Goal: Complete application form

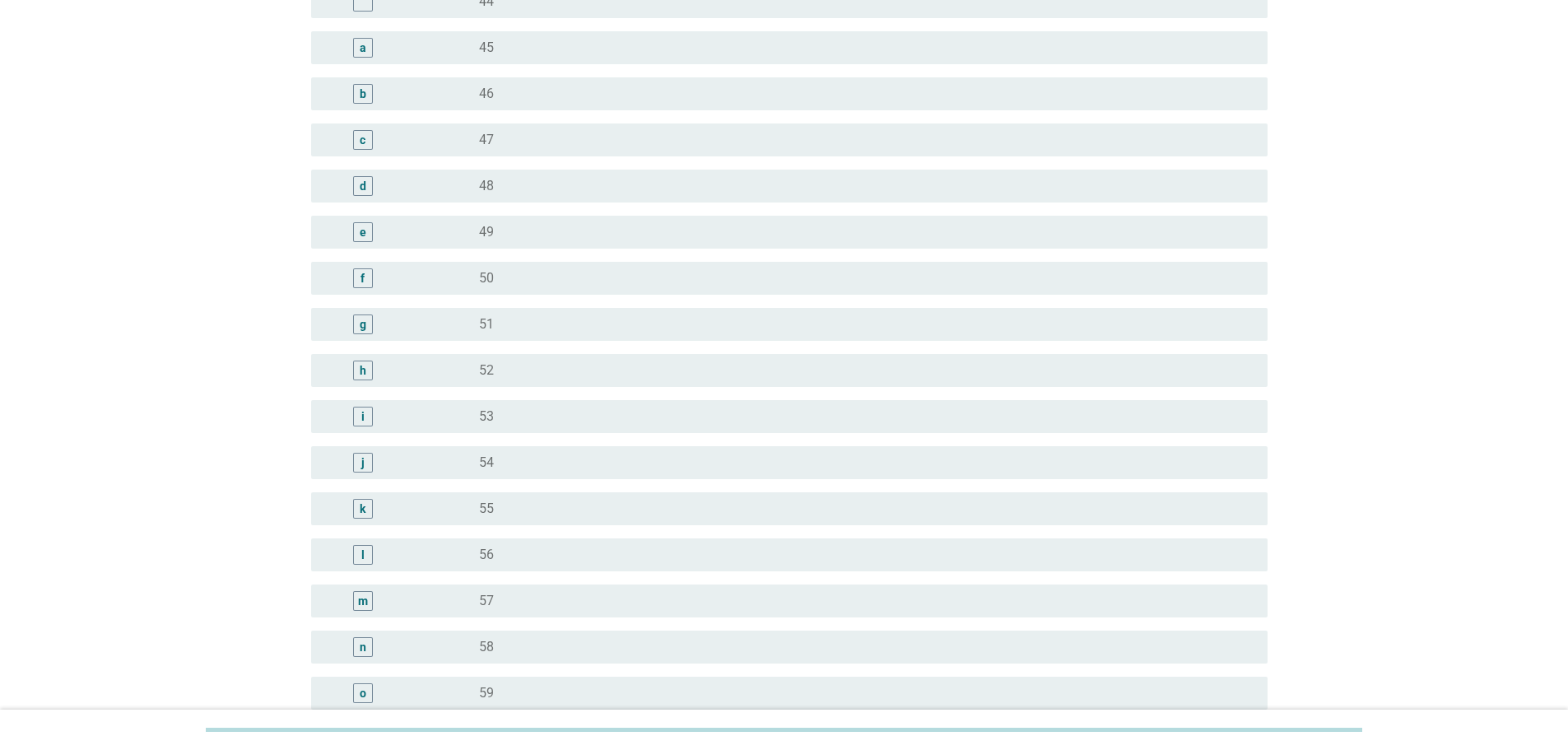
scroll to position [1645, 0]
click at [598, 321] on div "radio_button_unchecked 51" at bounding box center [859, 323] width 762 height 16
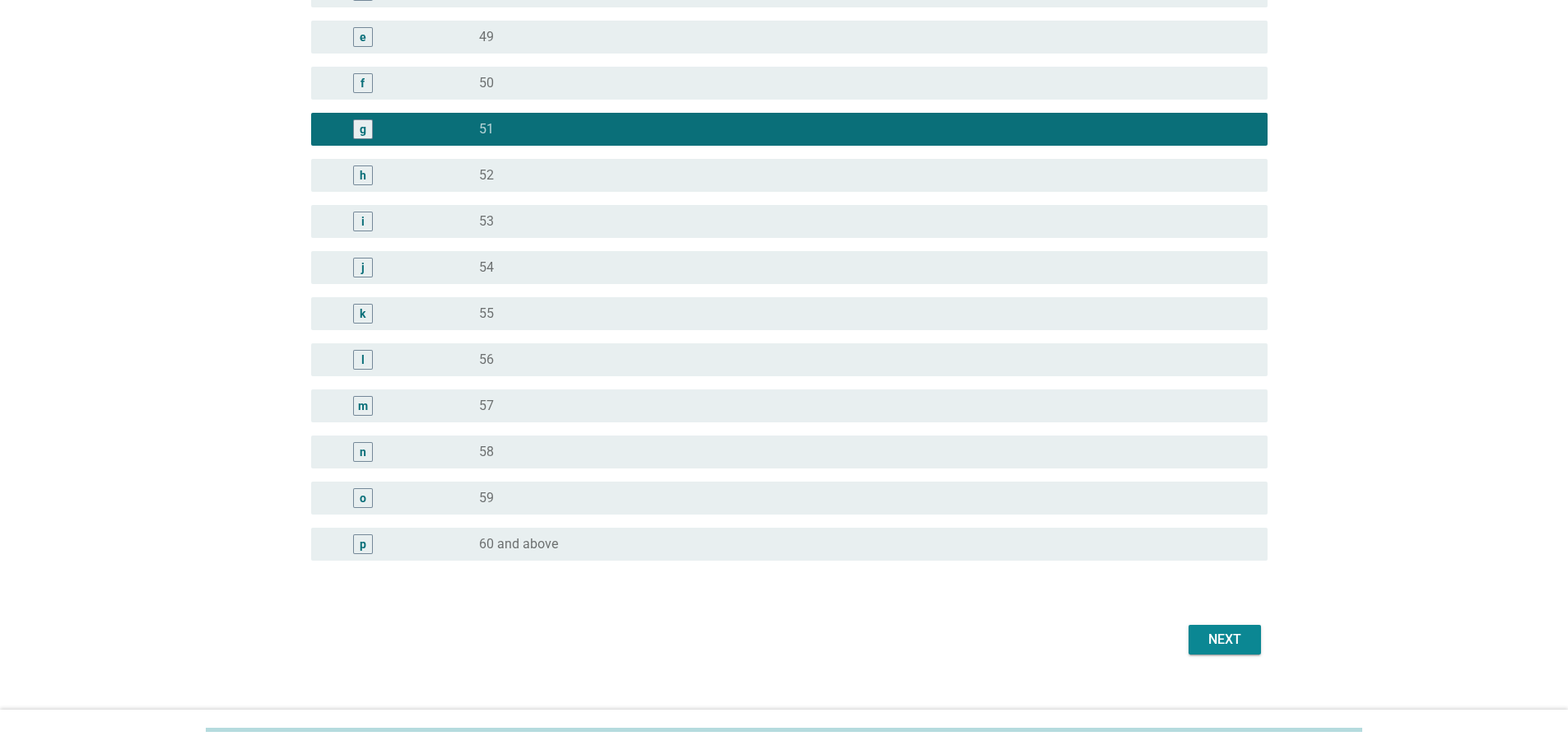
scroll to position [1862, 0]
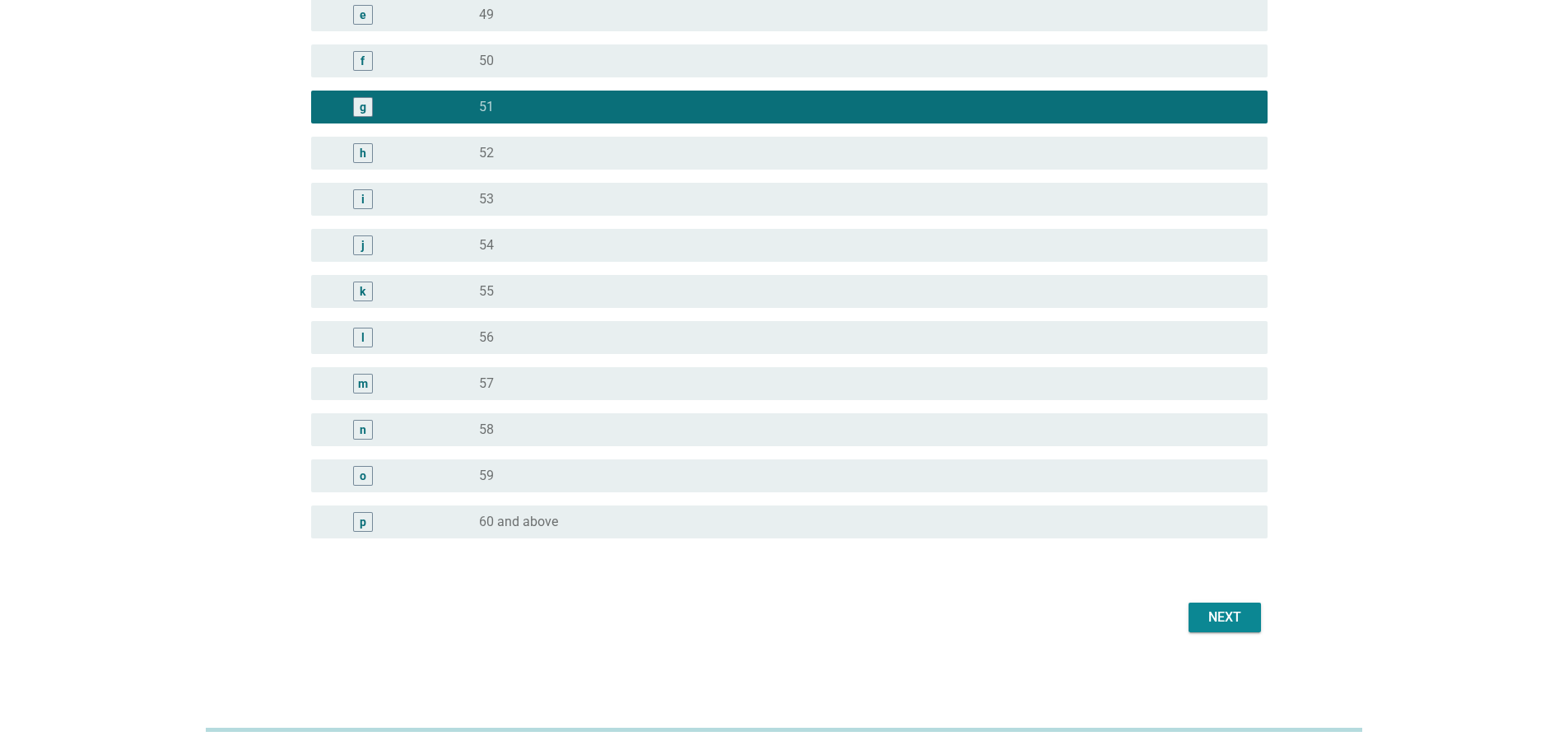
click at [1239, 622] on div "Next" at bounding box center [1224, 616] width 46 height 19
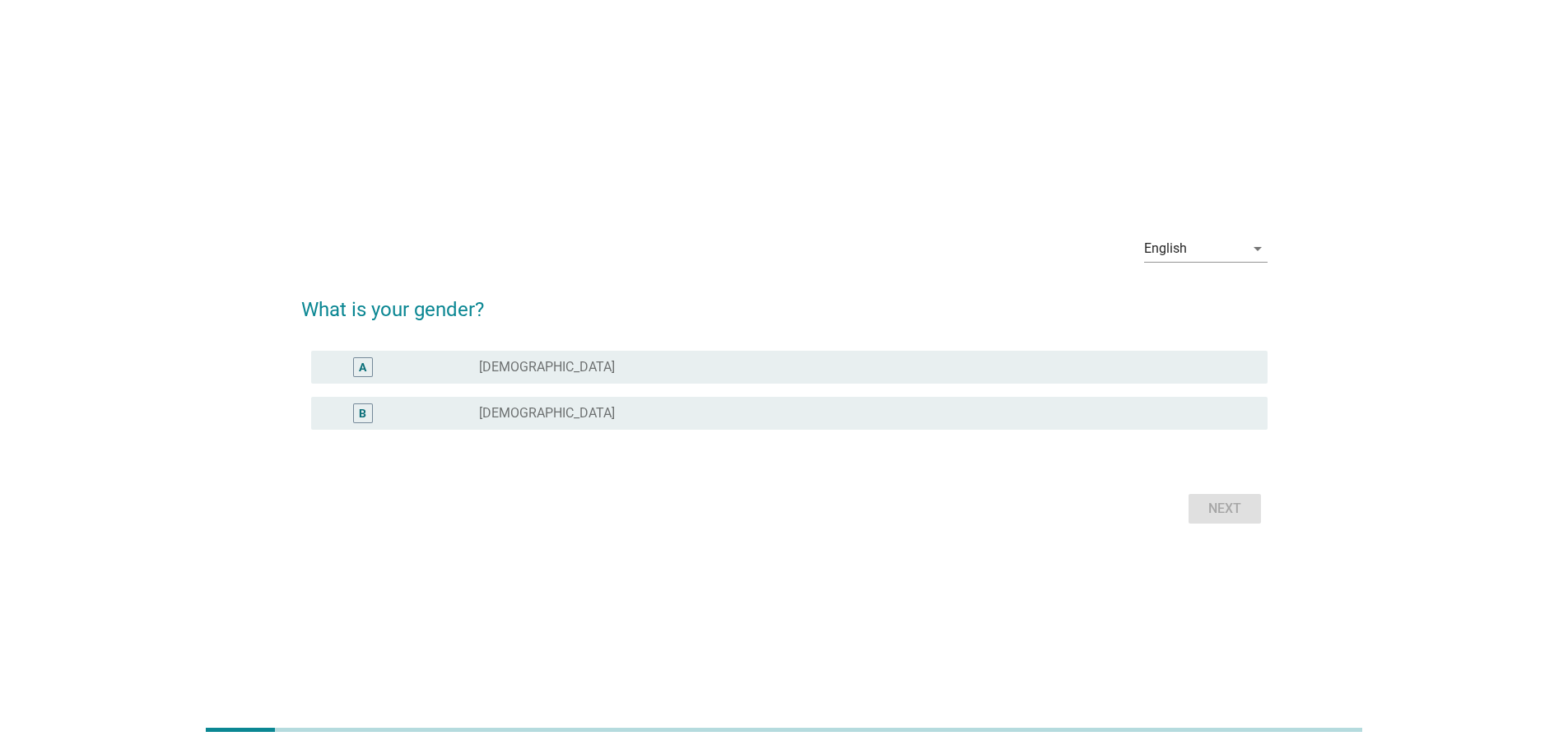
click at [1033, 407] on div "radio_button_unchecked [DEMOGRAPHIC_DATA]" at bounding box center [859, 412] width 762 height 16
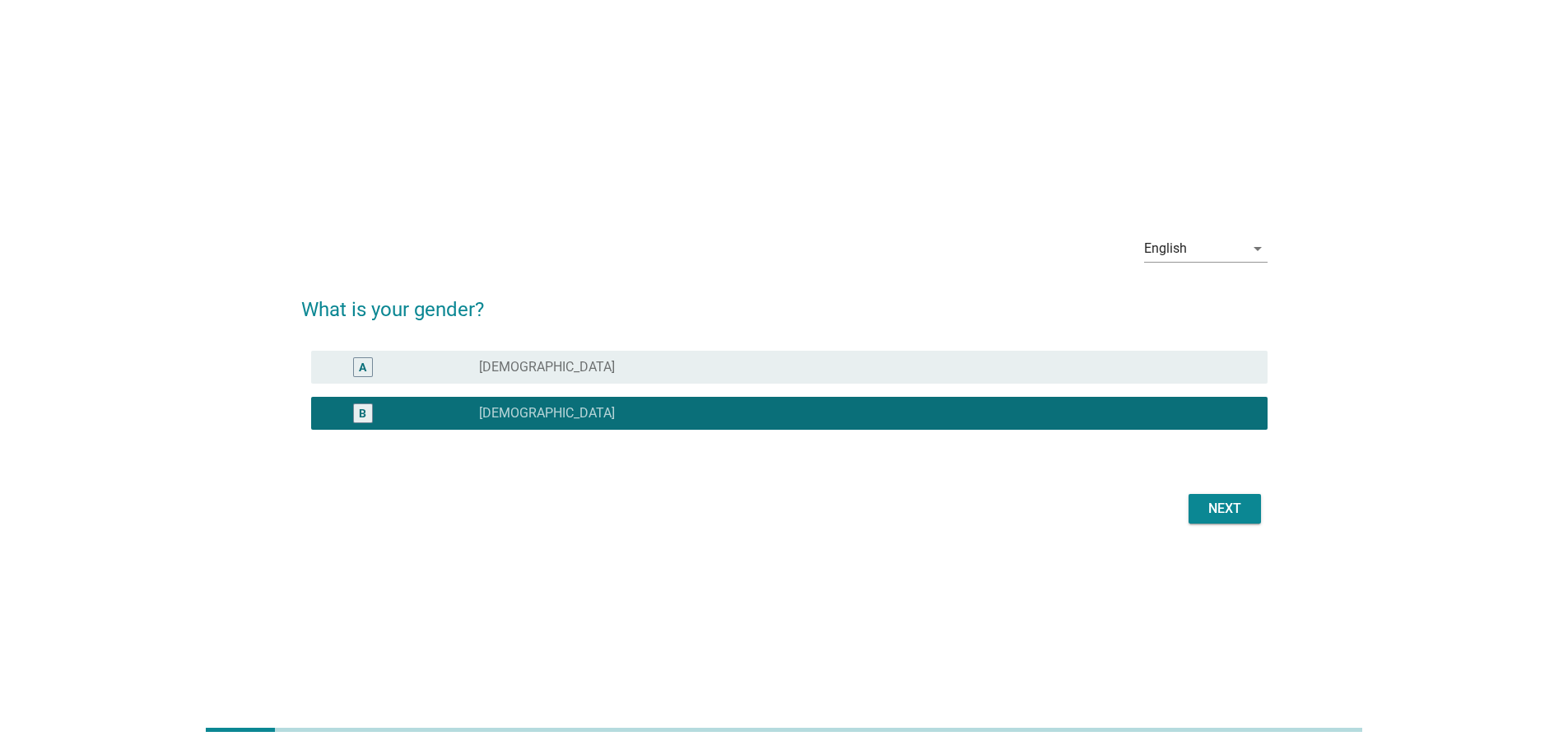
click at [1249, 517] on button "Next" at bounding box center [1224, 508] width 73 height 30
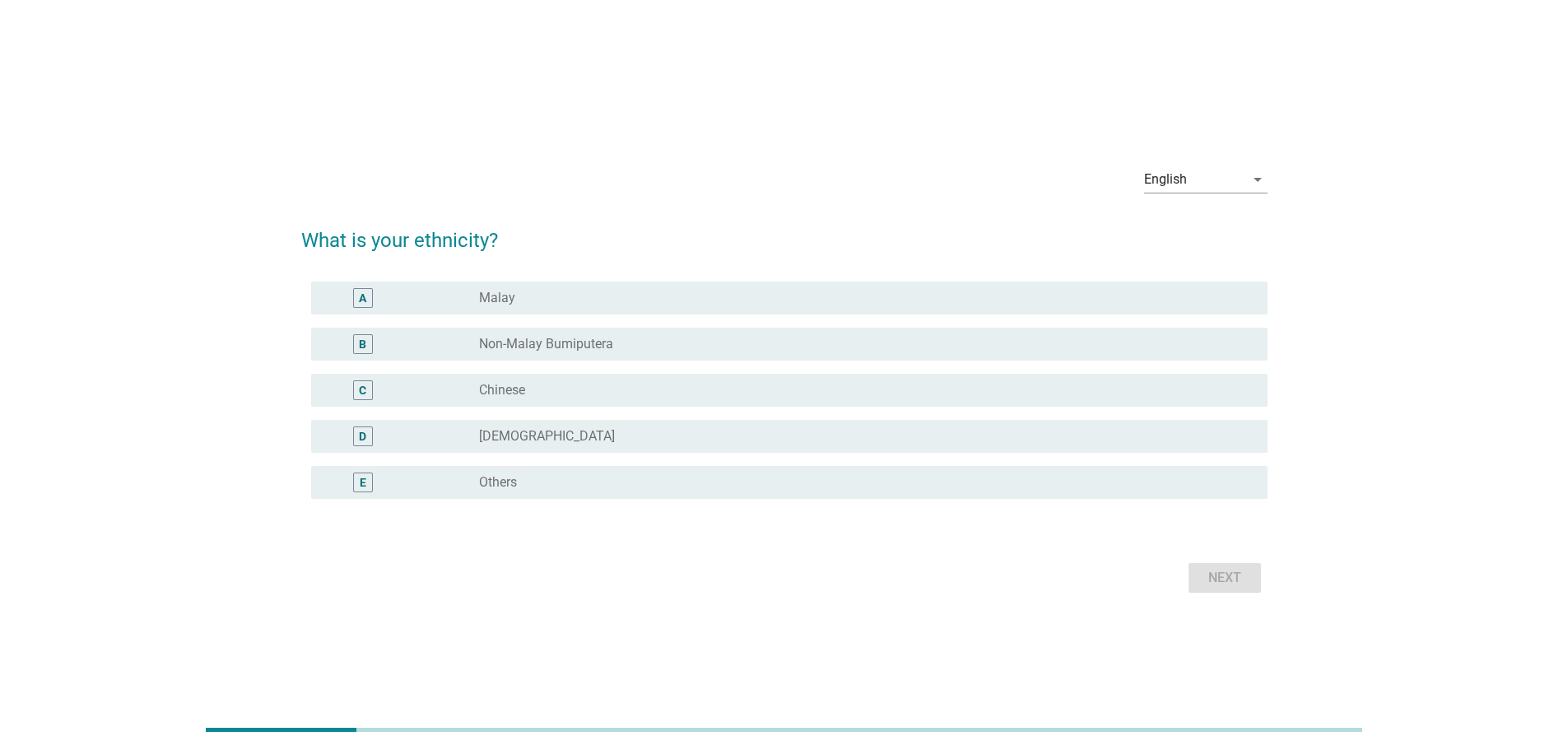
click at [853, 387] on div "radio_button_unchecked Chinese" at bounding box center [859, 389] width 762 height 16
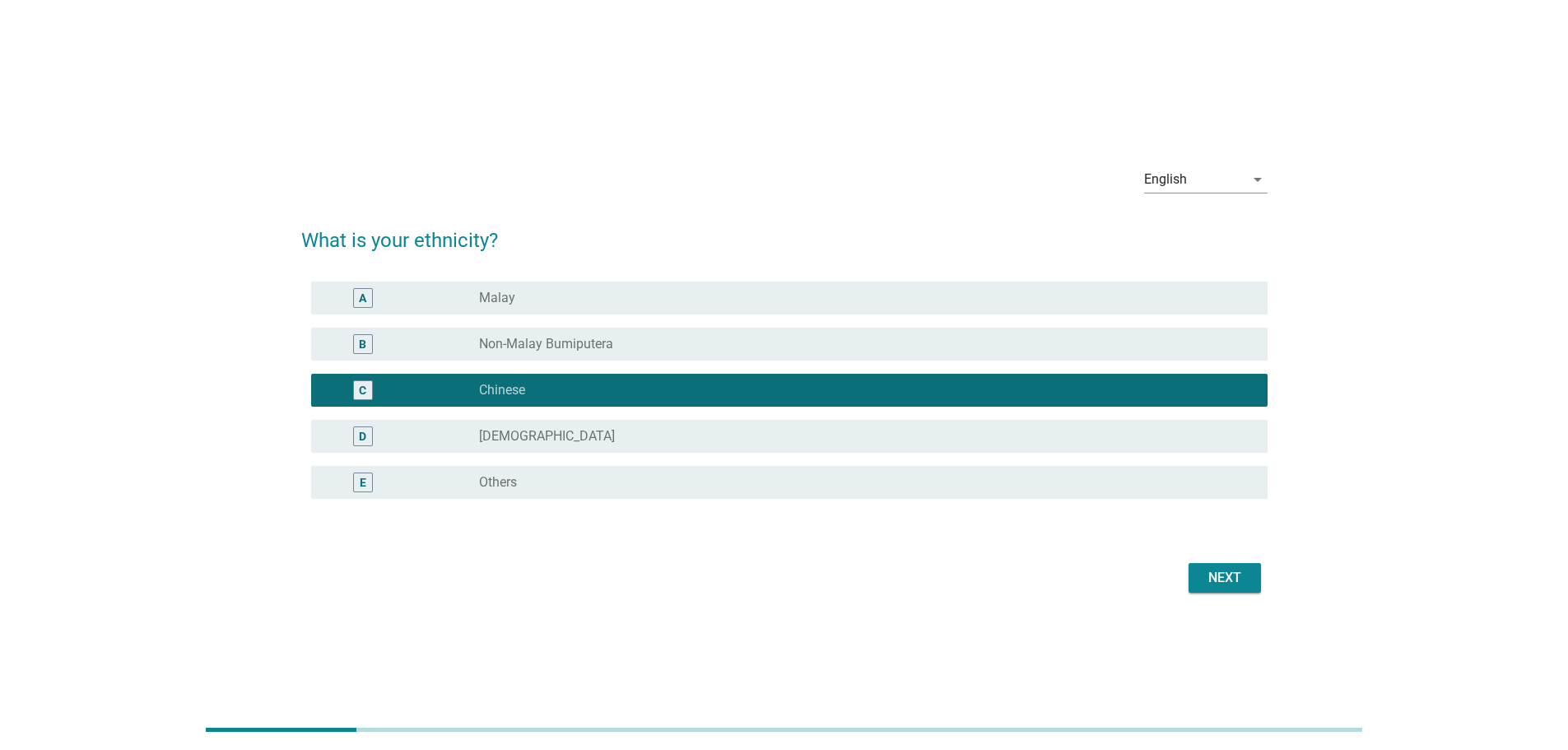
click at [1243, 585] on div "Next" at bounding box center [1224, 578] width 46 height 19
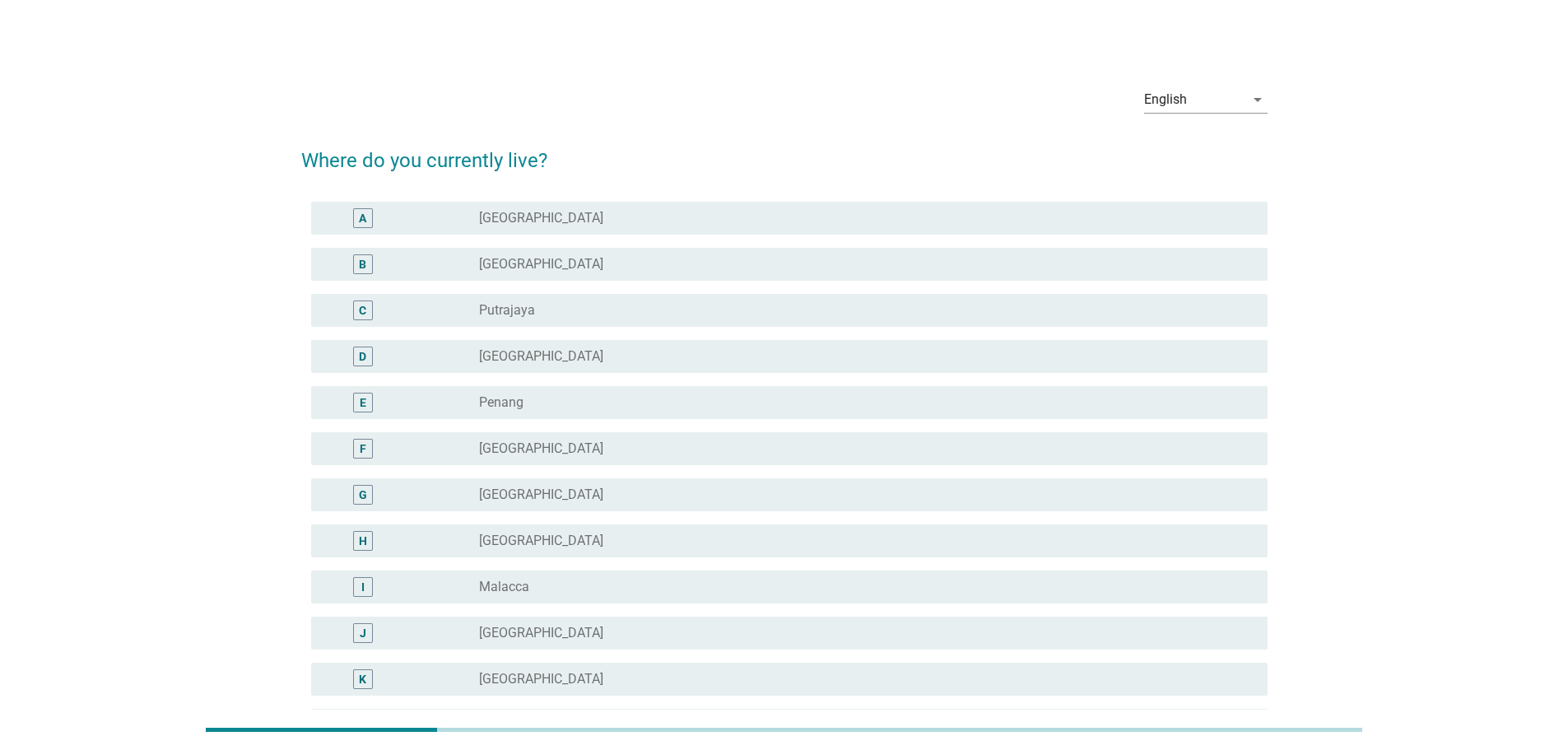
click at [679, 272] on div "radio_button_unchecked [GEOGRAPHIC_DATA]" at bounding box center [866, 264] width 775 height 19
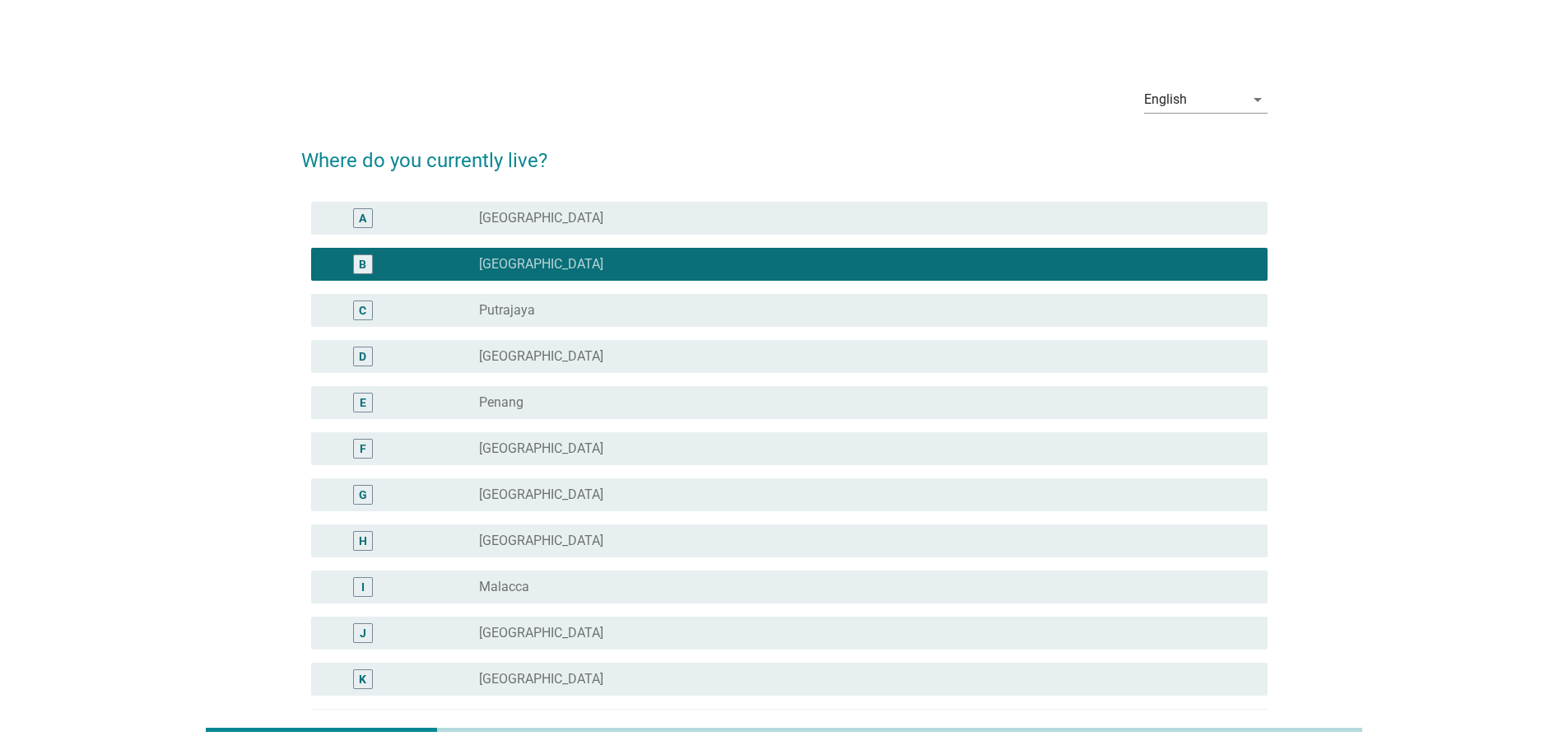
scroll to position [387, 0]
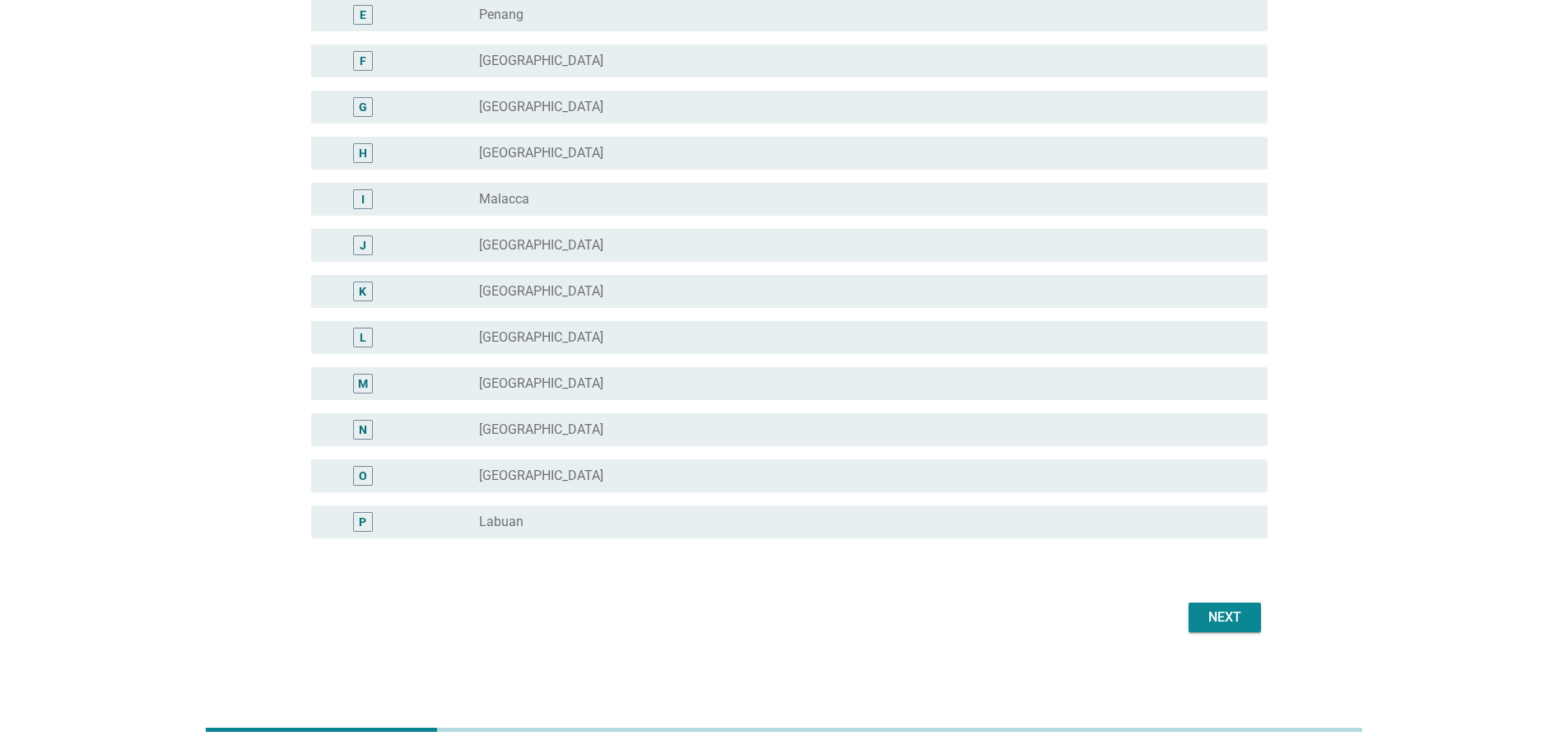
click at [1232, 608] on div "Next" at bounding box center [1224, 616] width 46 height 19
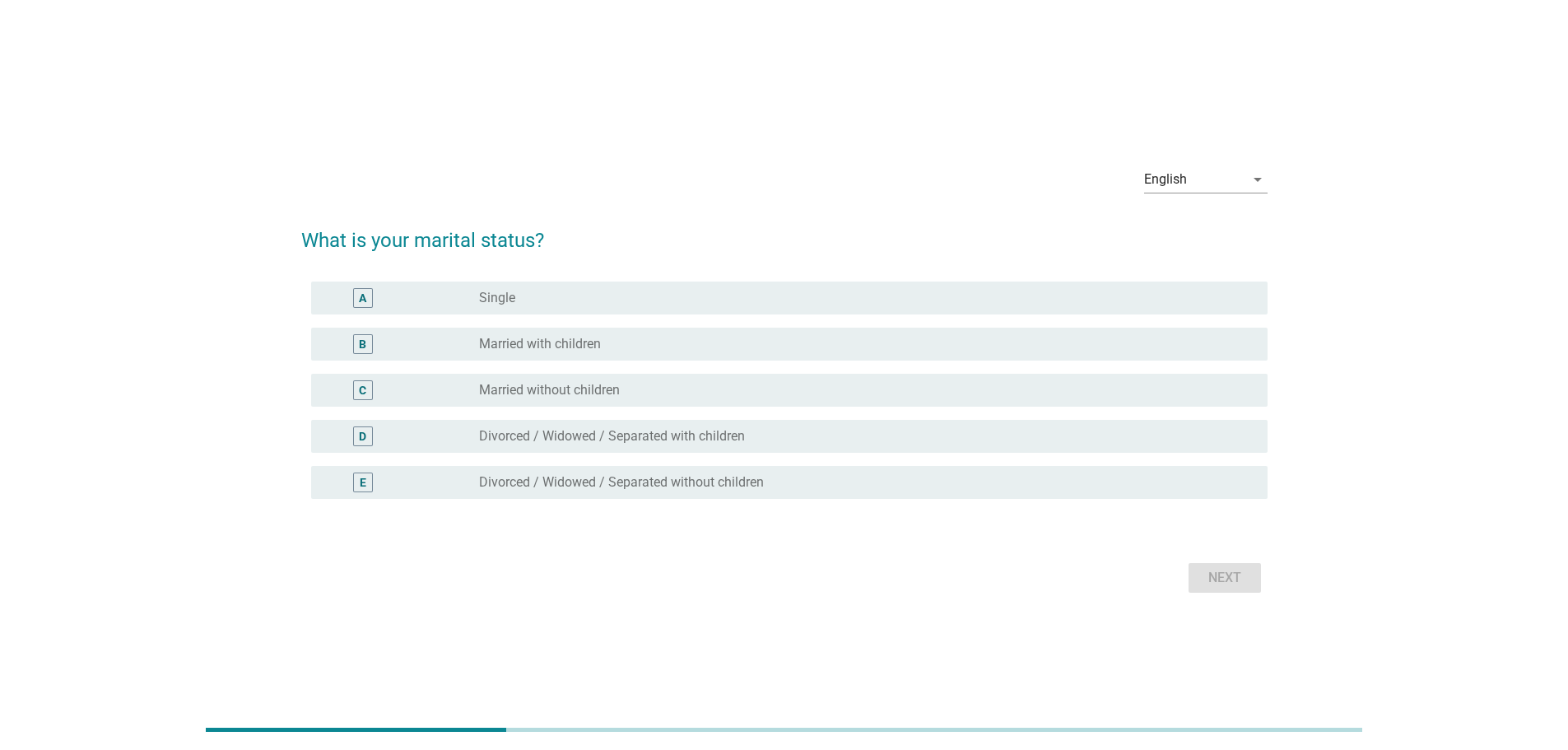
click at [692, 348] on div "radio_button_unchecked Married with children" at bounding box center [859, 344] width 762 height 16
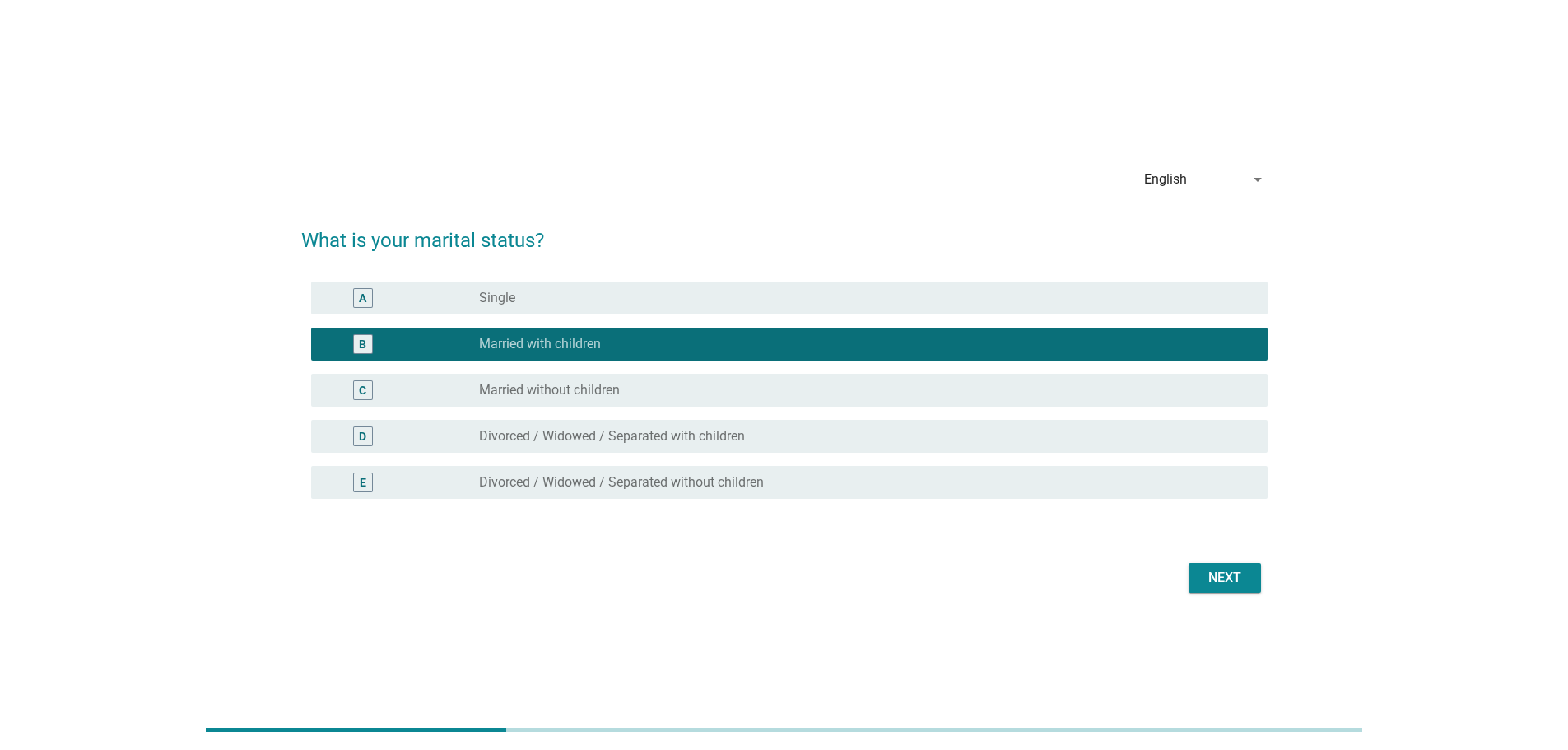
click at [1245, 582] on div "Next" at bounding box center [1224, 578] width 46 height 19
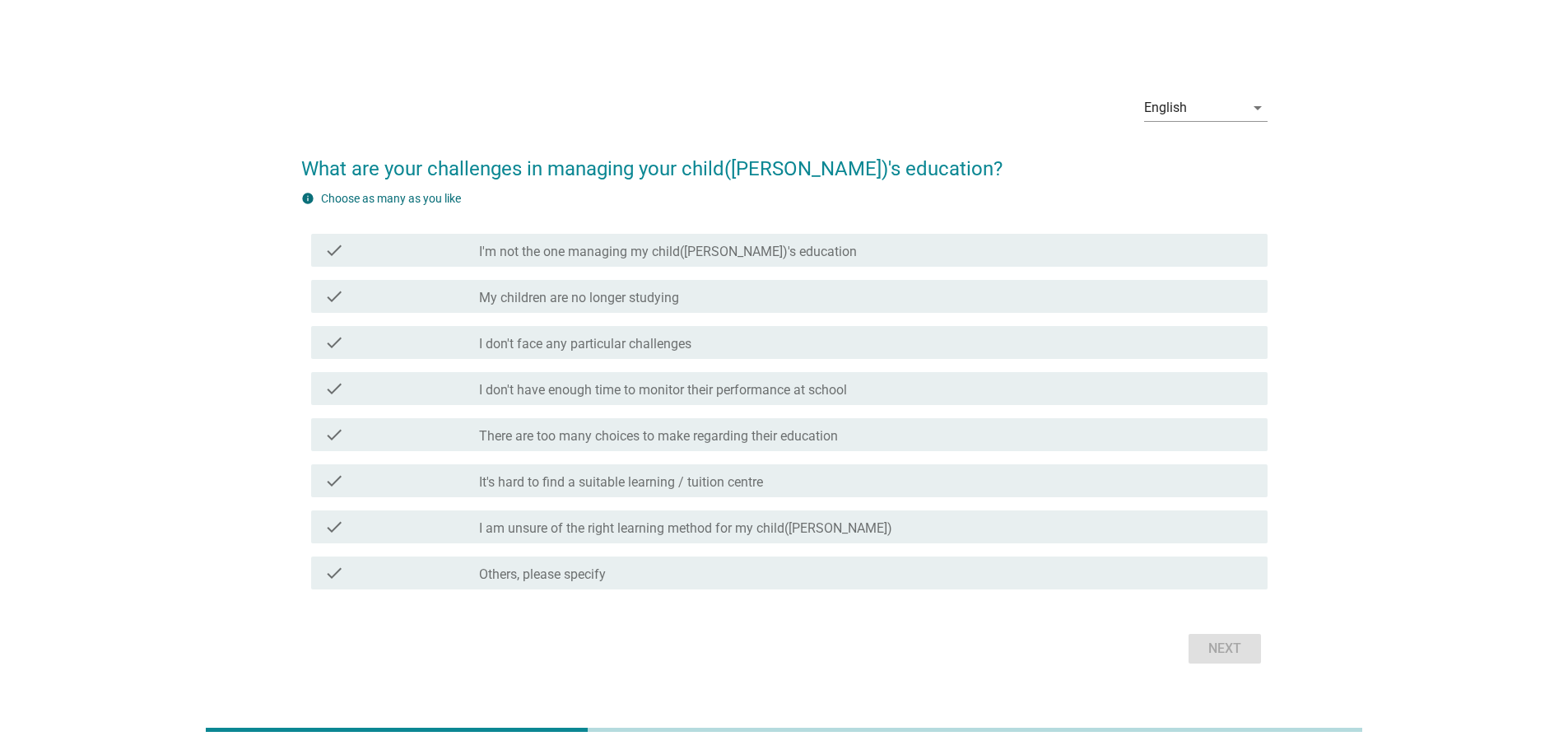
click at [554, 352] on div "check check_box_outline_blank I don't face any particular challenges" at bounding box center [789, 343] width 956 height 33
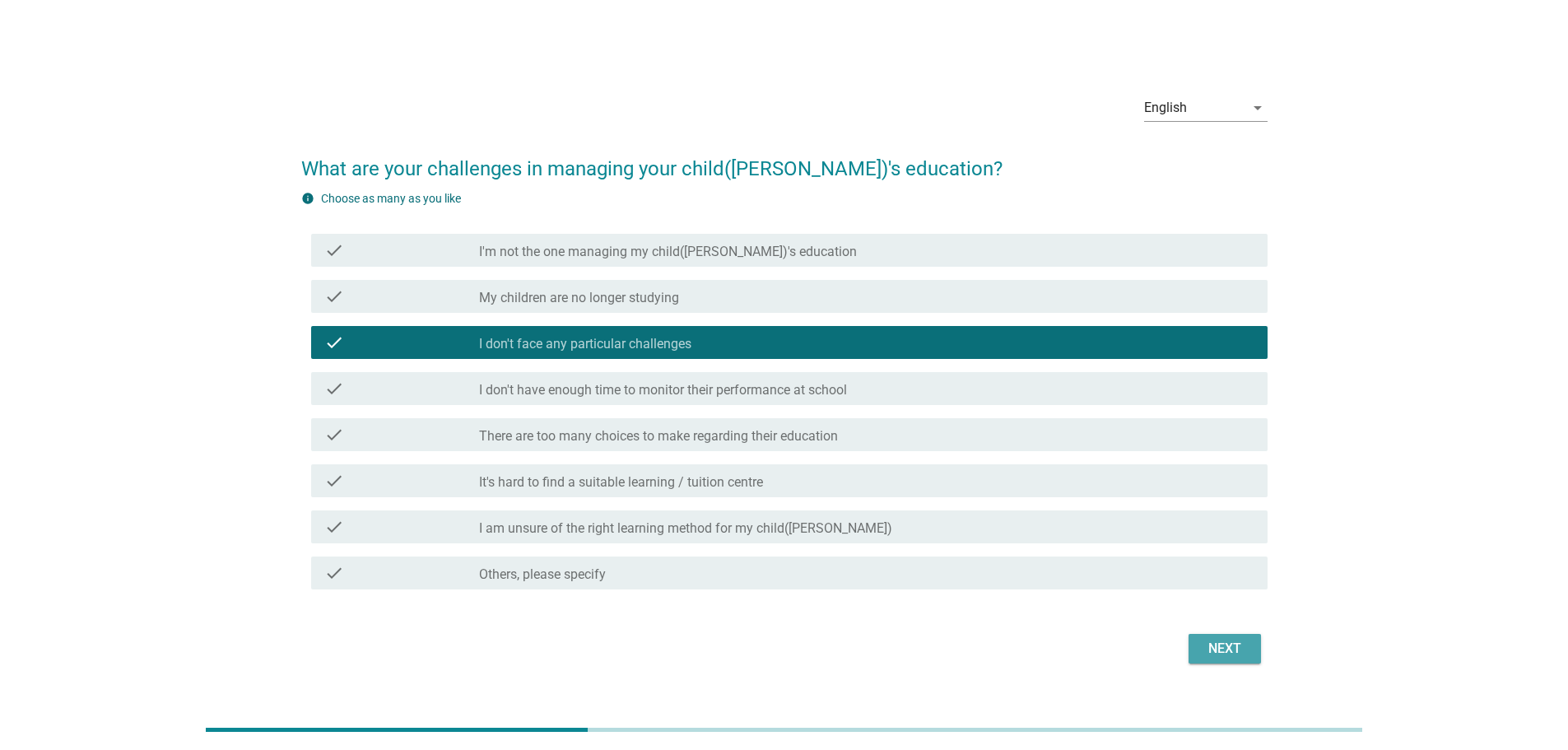
click at [1230, 647] on div "Next" at bounding box center [1224, 648] width 46 height 19
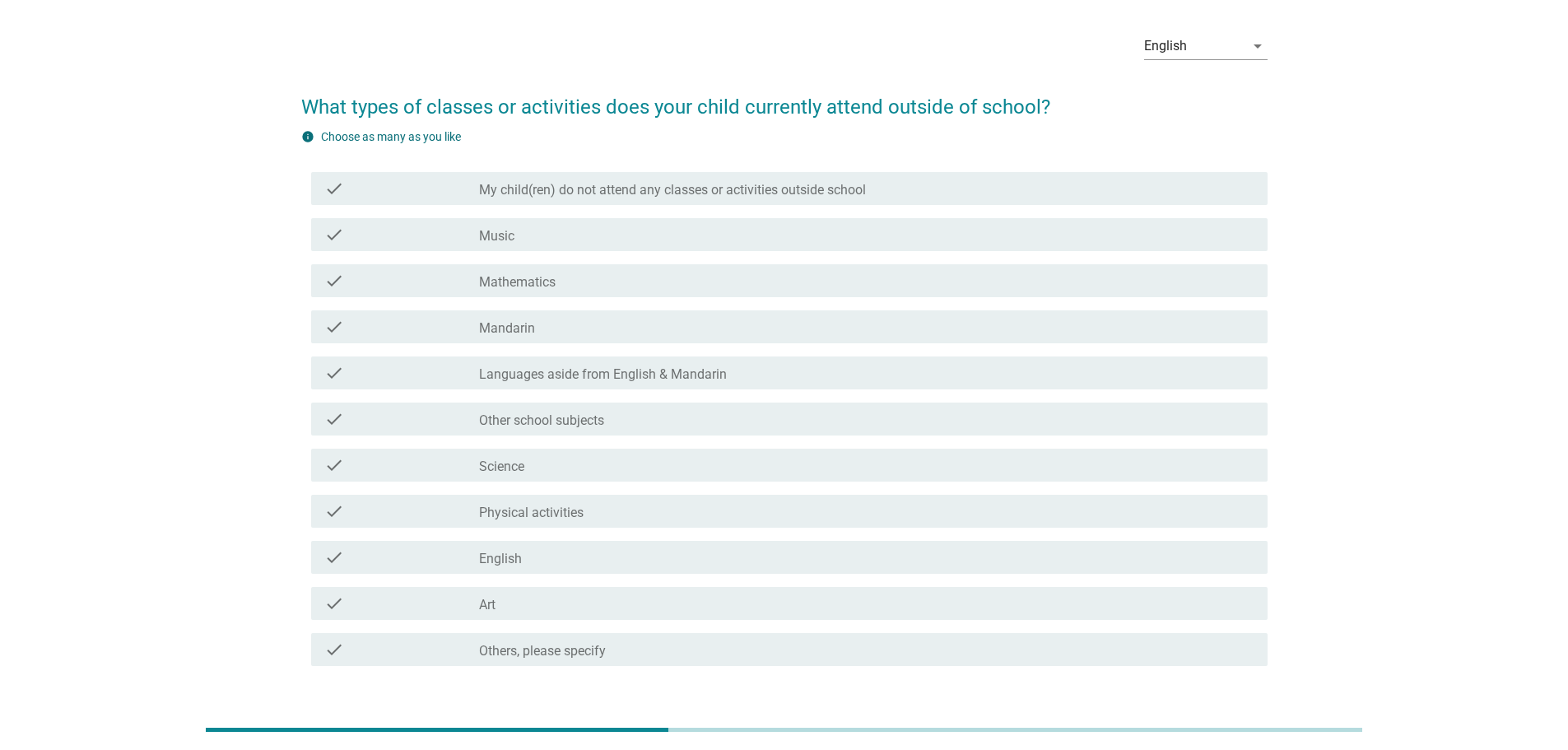
scroll to position [82, 0]
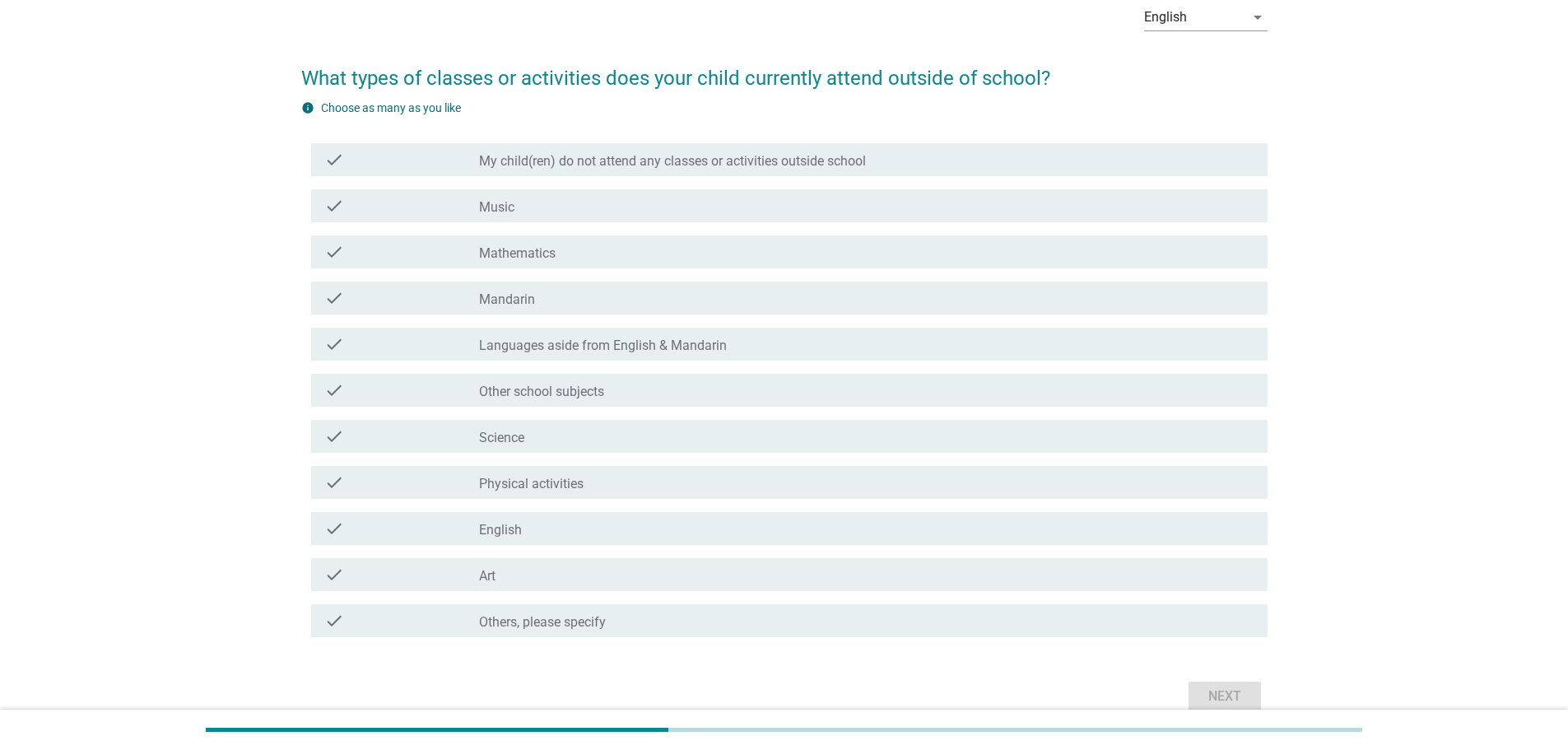
click at [771, 171] on div "check check_box_outline_blank My child(ren) do not attend any classes or activi…" at bounding box center [789, 160] width 956 height 33
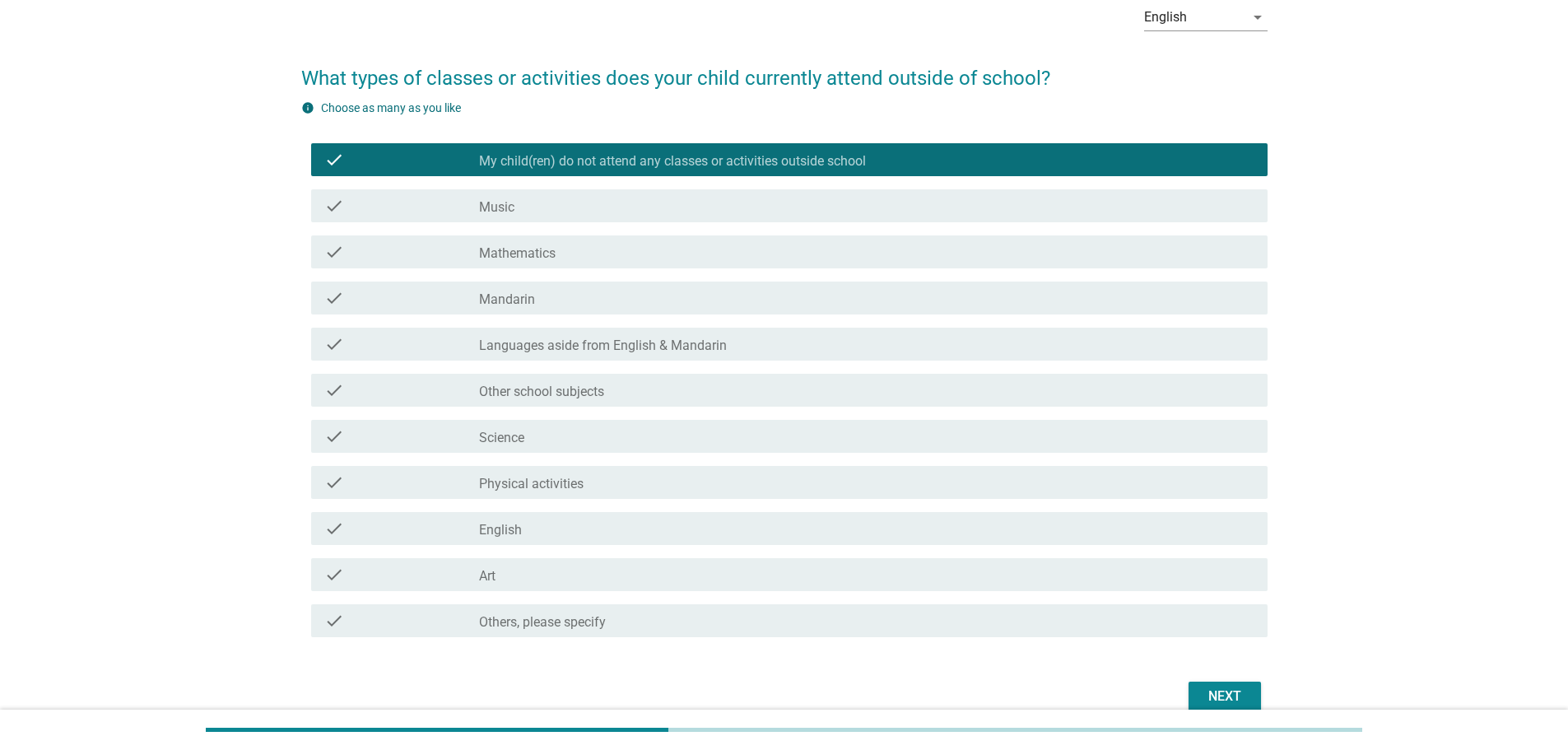
click at [1201, 692] on div "Next" at bounding box center [1224, 696] width 46 height 19
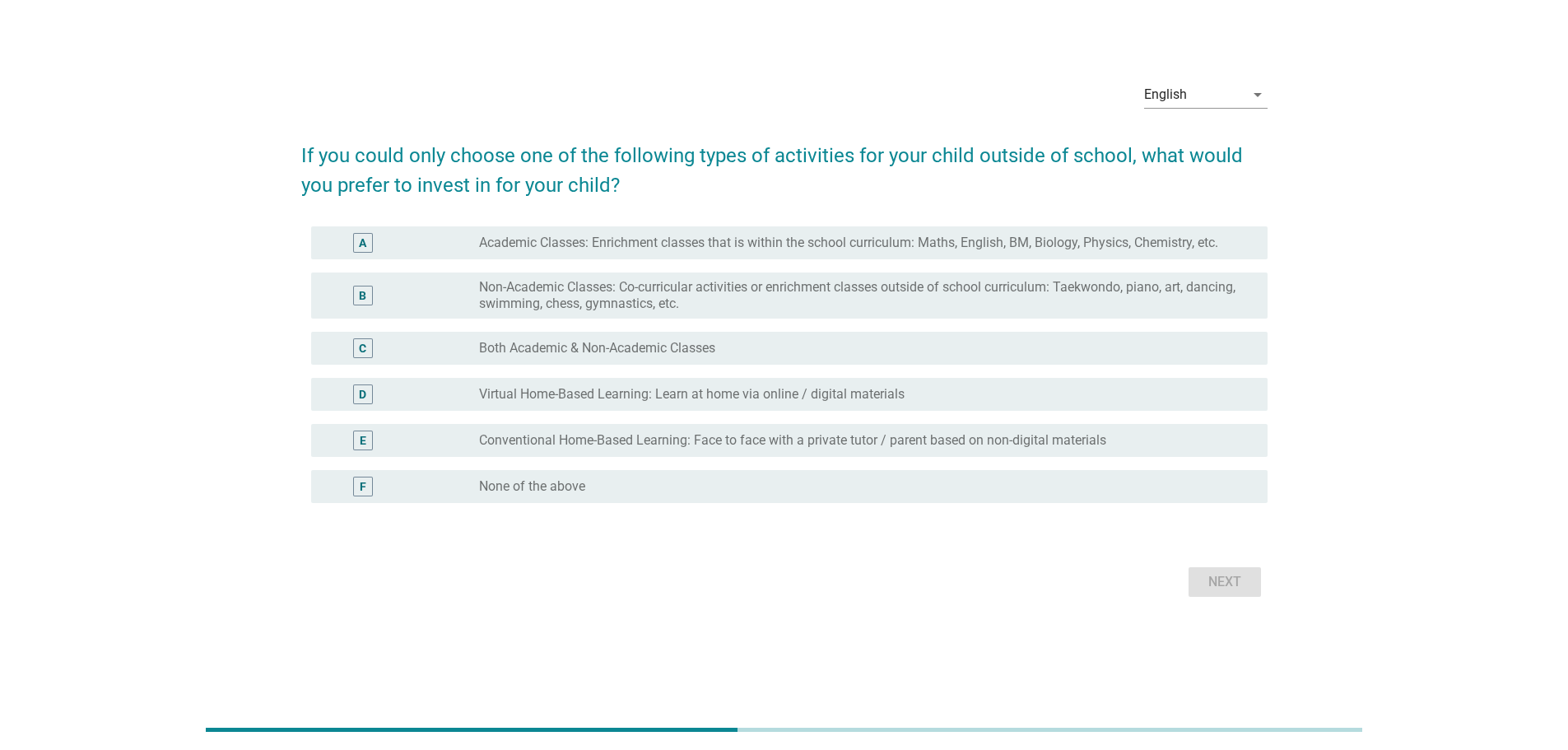
scroll to position [0, 0]
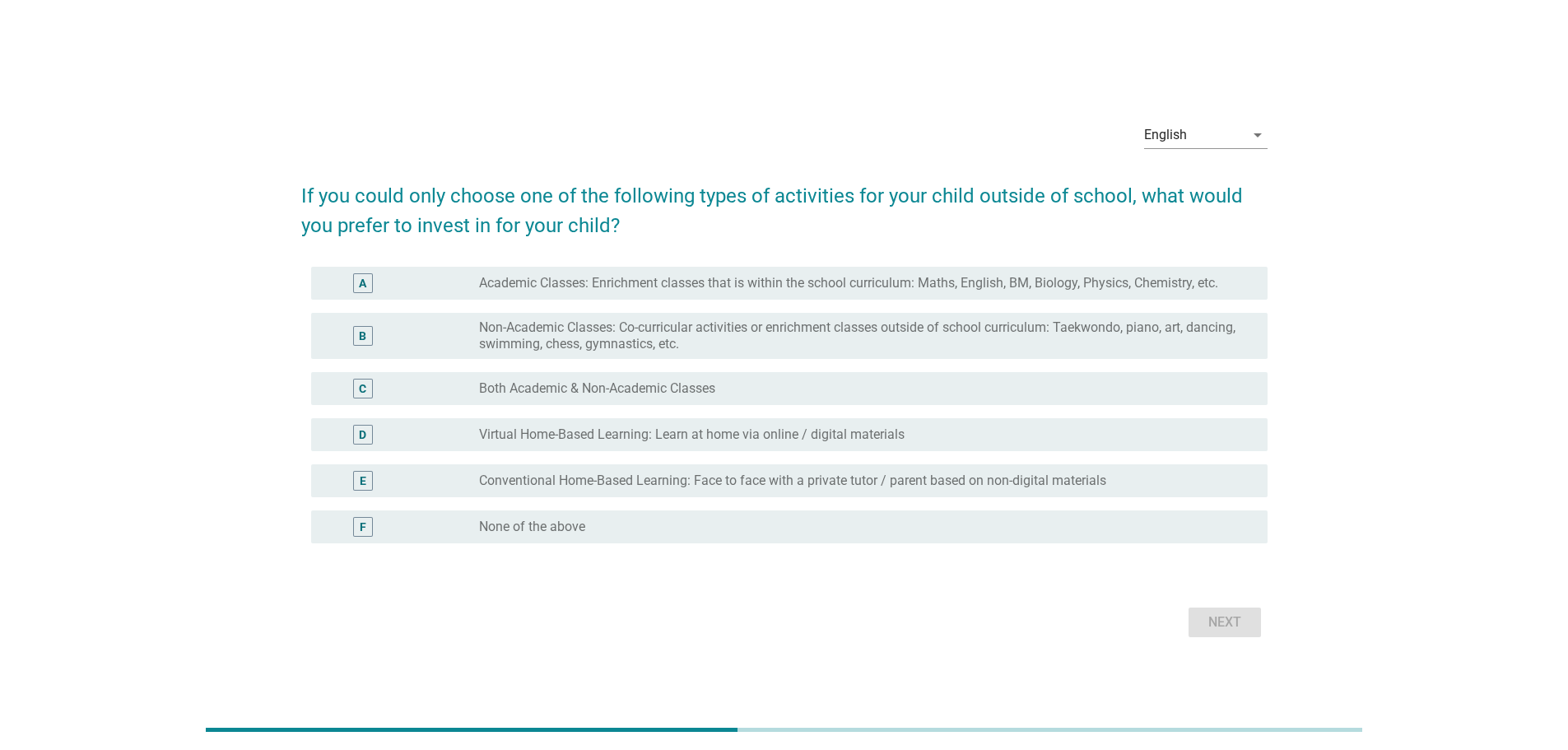
click at [624, 537] on div "F radio_button_unchecked None of the above" at bounding box center [789, 526] width 956 height 33
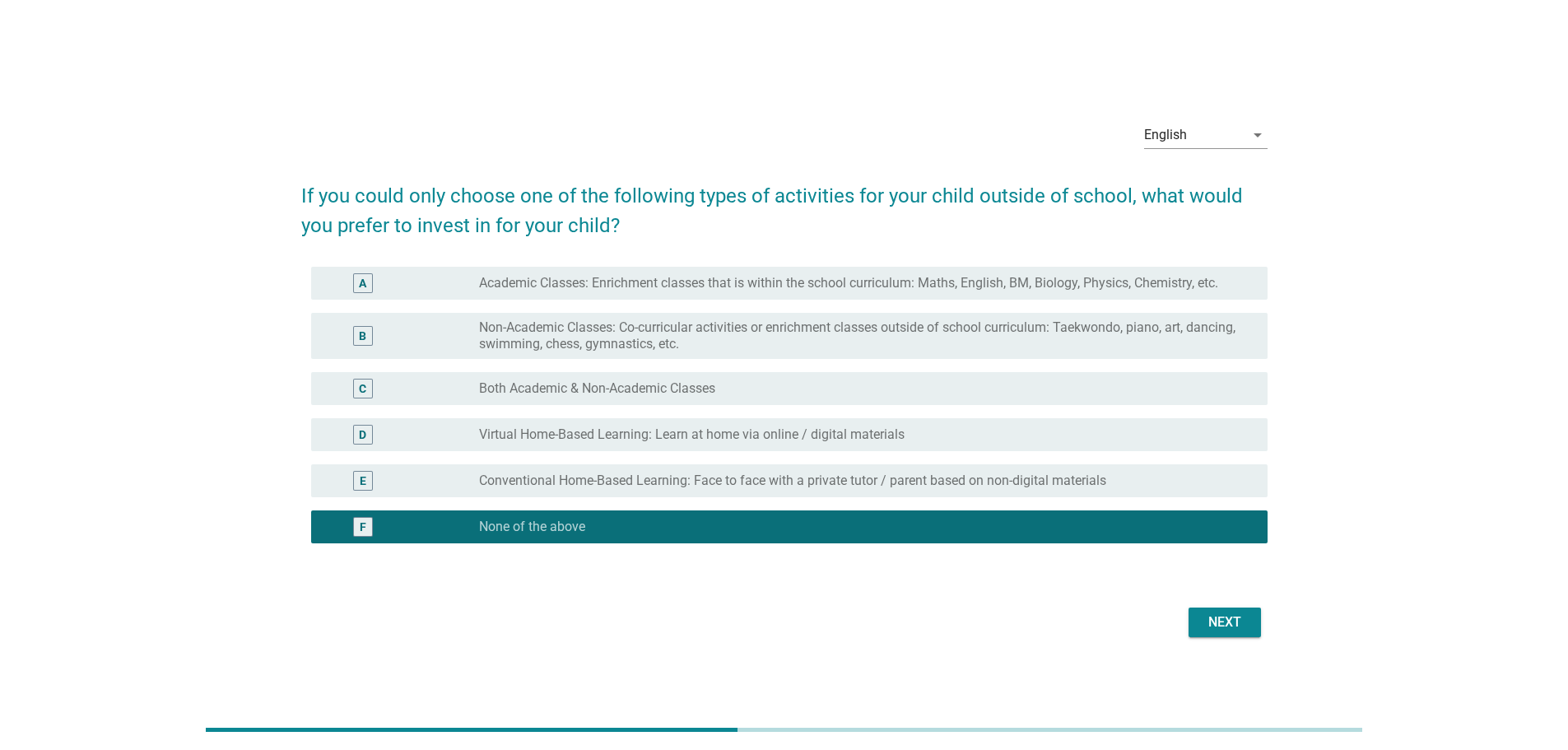
click at [1206, 620] on div "Next" at bounding box center [1224, 622] width 46 height 19
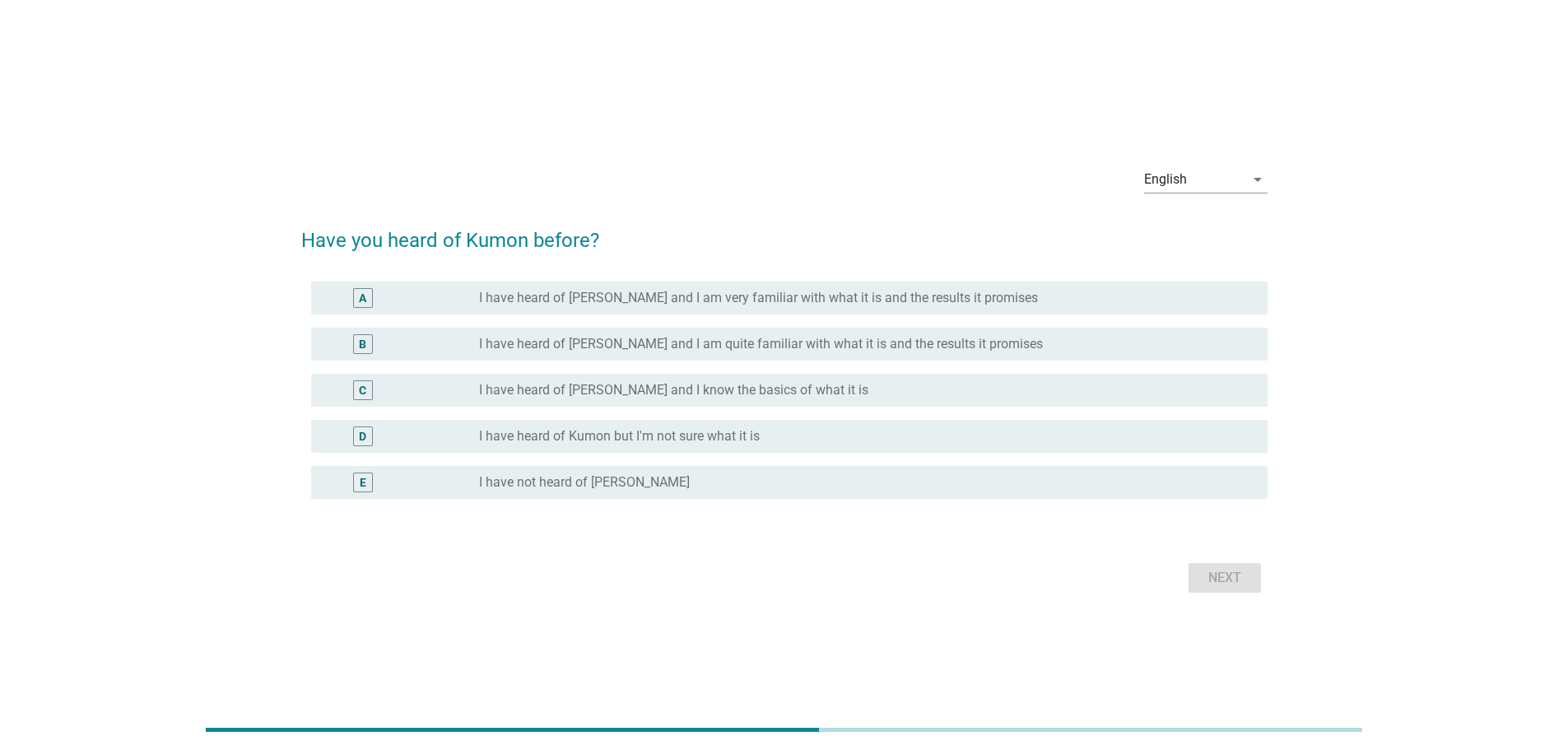
click at [729, 298] on label "I have heard of [PERSON_NAME] and I am very familiar with what it is and the re…" at bounding box center [758, 297] width 558 height 16
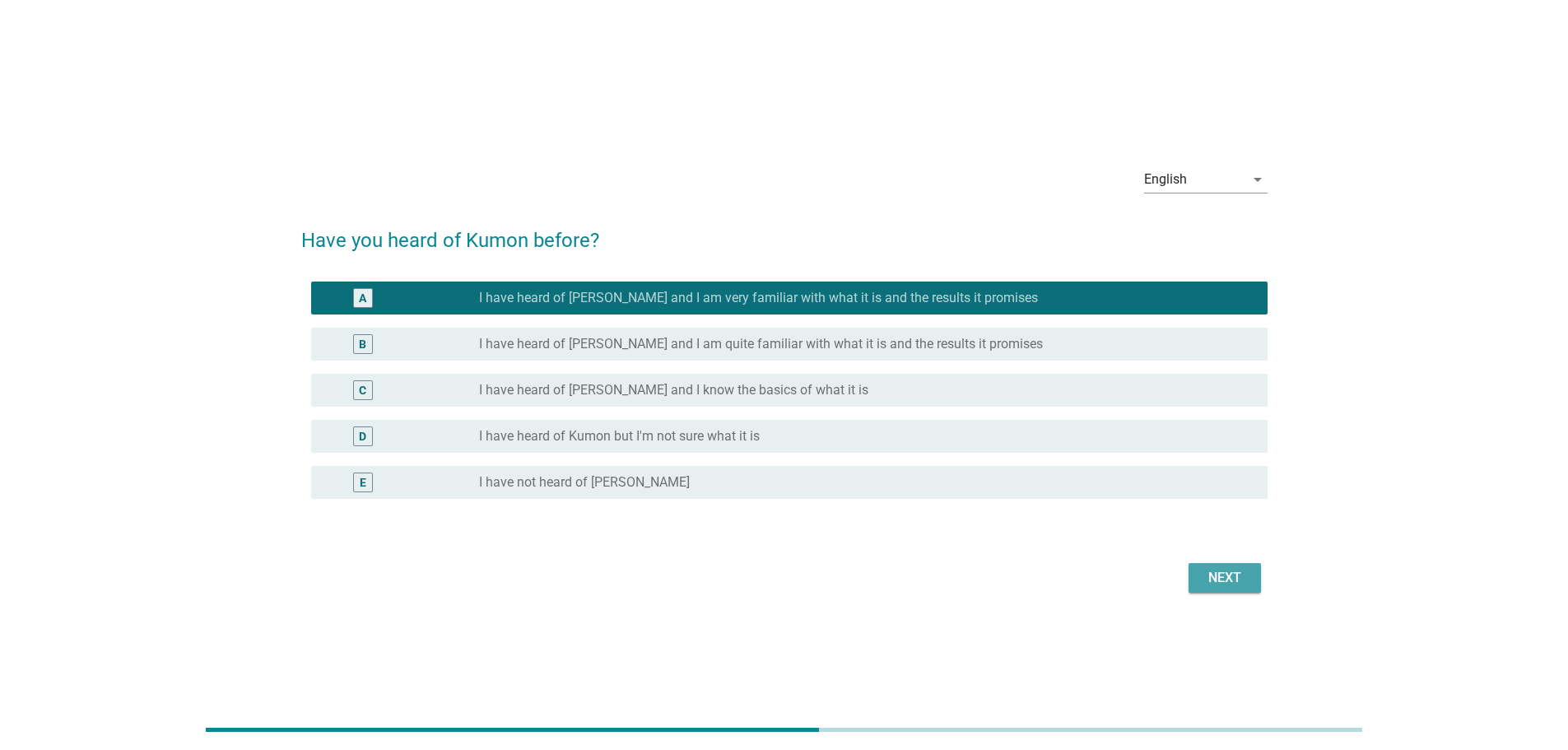
click at [1227, 581] on div "Next" at bounding box center [1224, 578] width 46 height 19
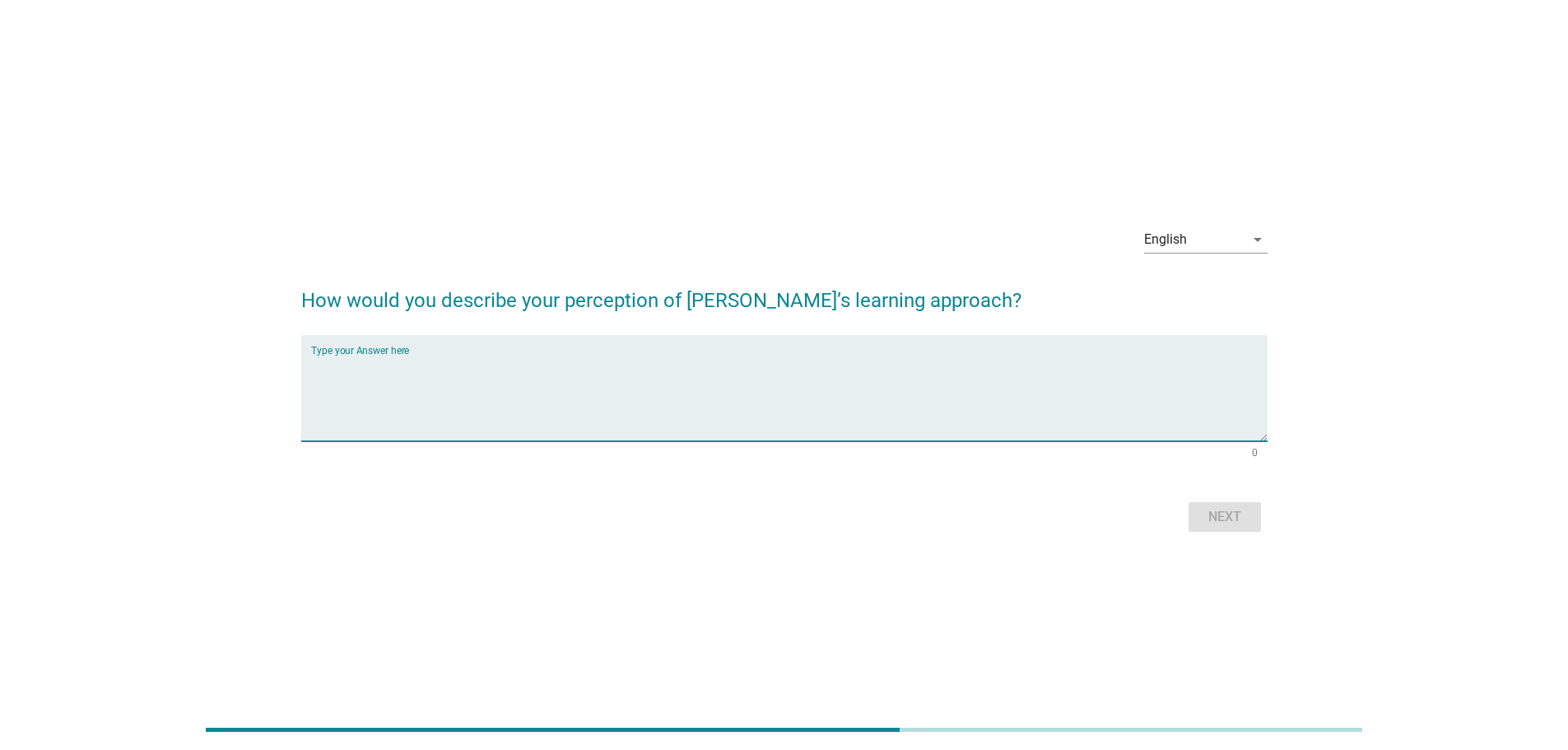
click at [724, 423] on textarea "Type your Answer here" at bounding box center [789, 397] width 956 height 86
type textarea "Maths"
click at [1247, 524] on div "Next" at bounding box center [1224, 517] width 46 height 19
click at [508, 374] on textarea "Type your Answer here" at bounding box center [789, 397] width 956 height 86
type textarea "Yes"
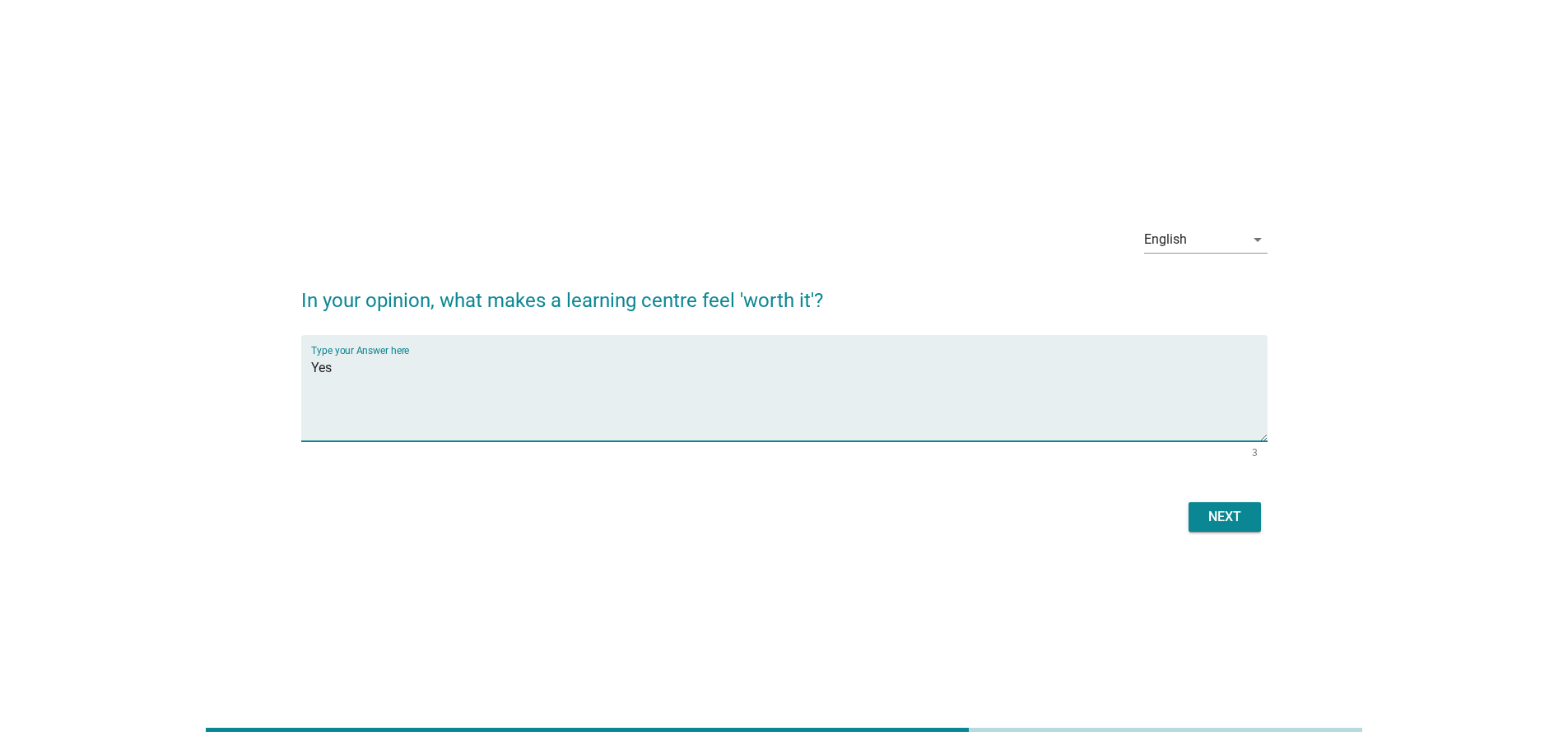
click at [1209, 518] on div "Next" at bounding box center [1224, 517] width 46 height 19
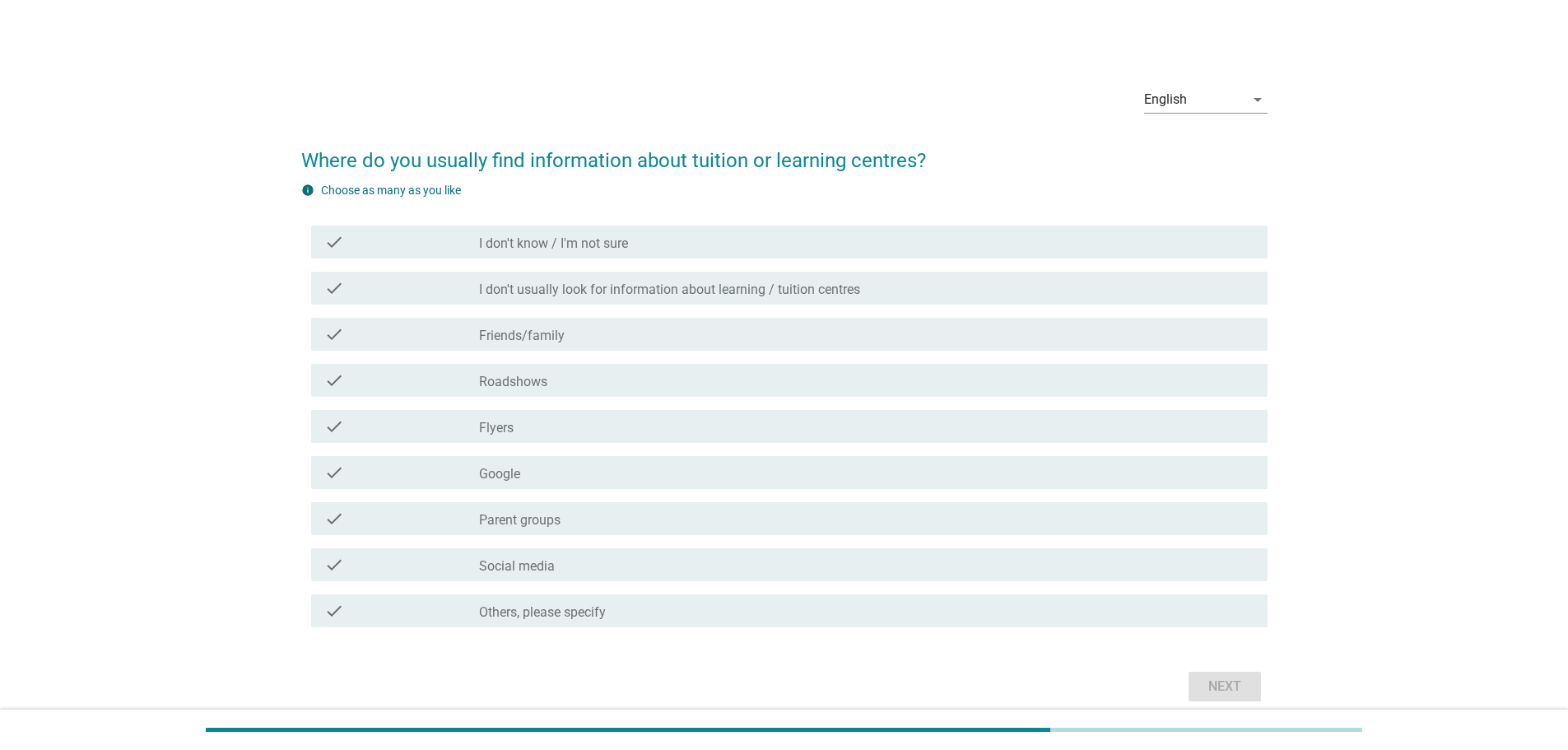
click at [694, 330] on div "check_box_outline_blank Friends/family" at bounding box center [866, 334] width 775 height 19
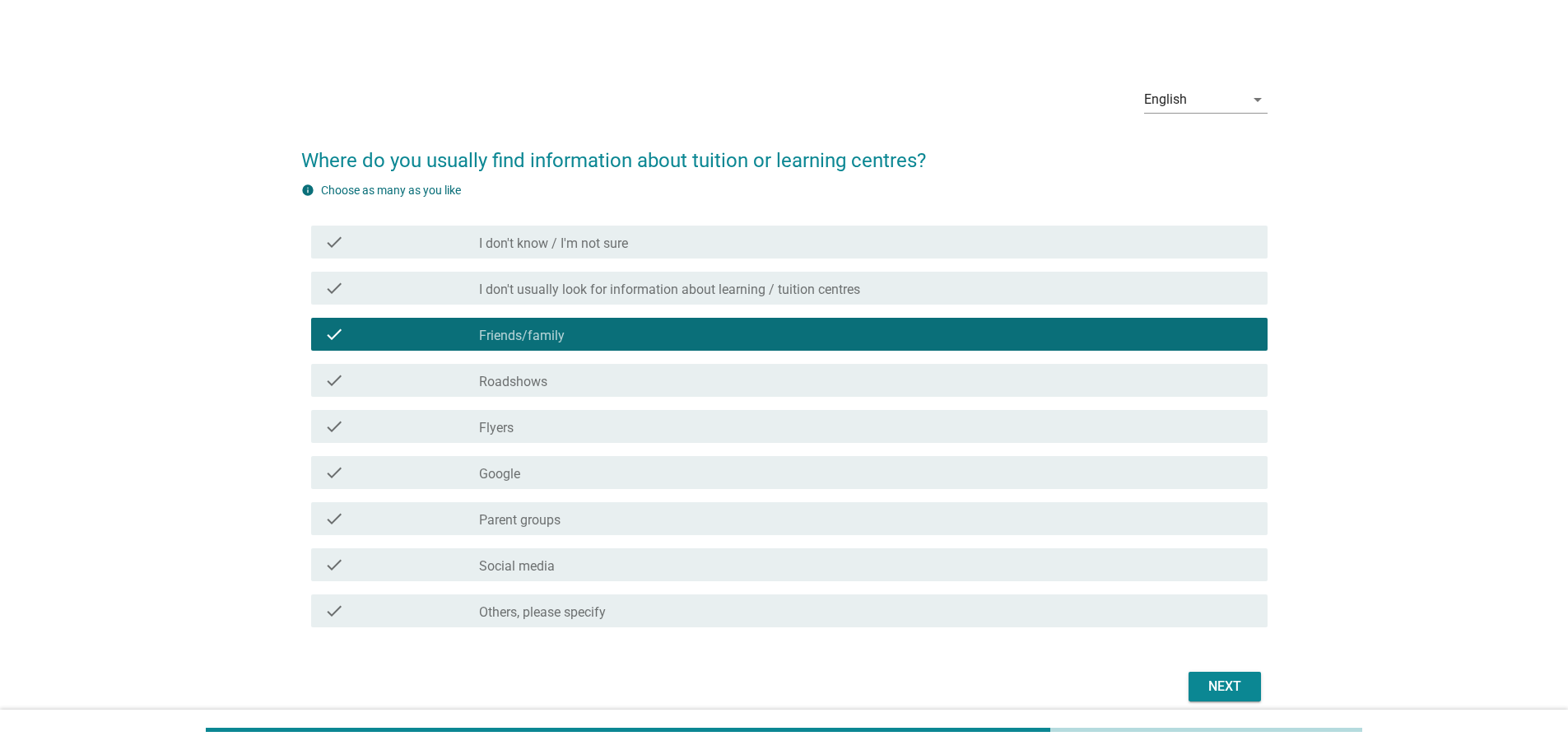
click at [1240, 684] on div "Next" at bounding box center [1224, 686] width 46 height 19
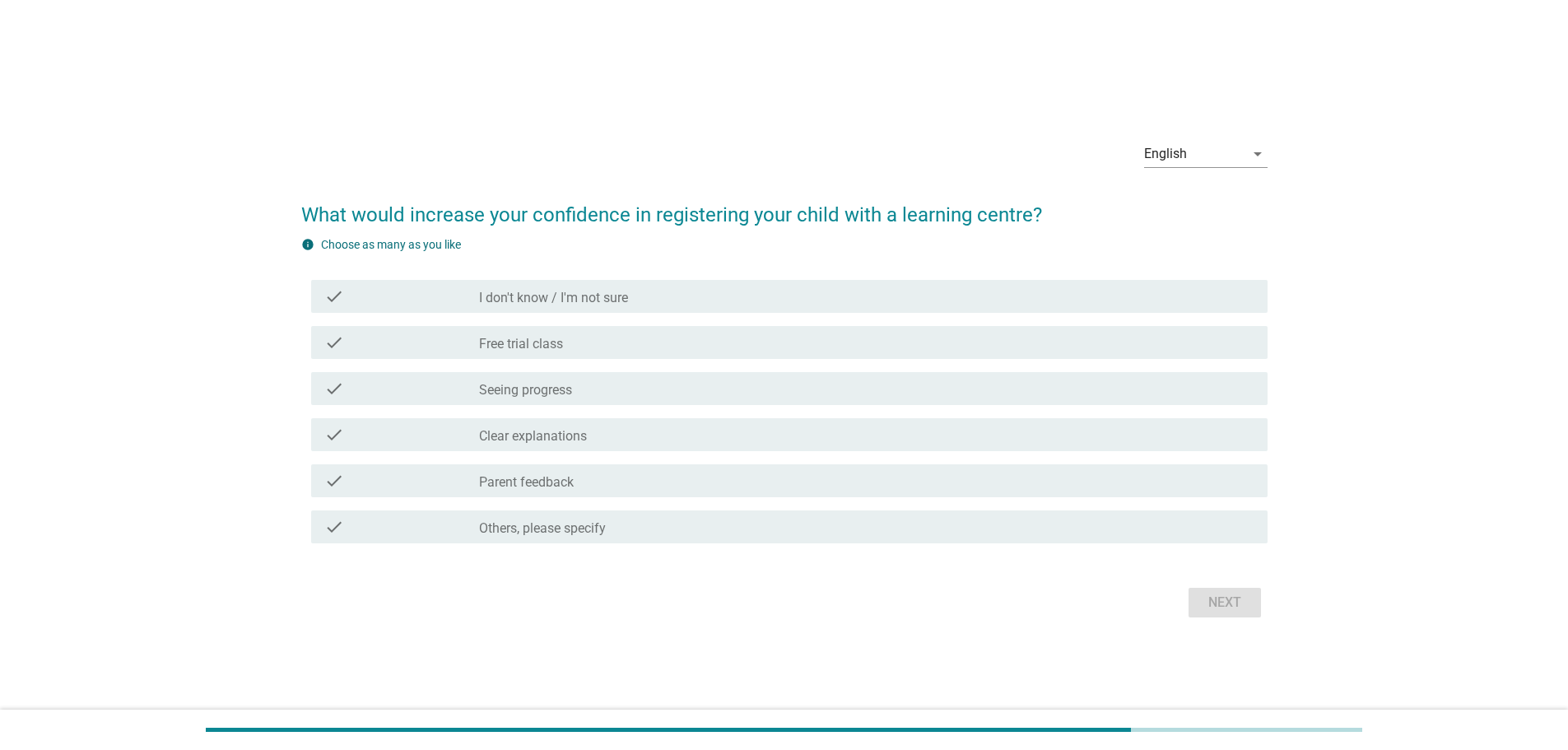
click at [849, 302] on div "check_box_outline_blank I don't know / I'm not sure" at bounding box center [866, 296] width 775 height 19
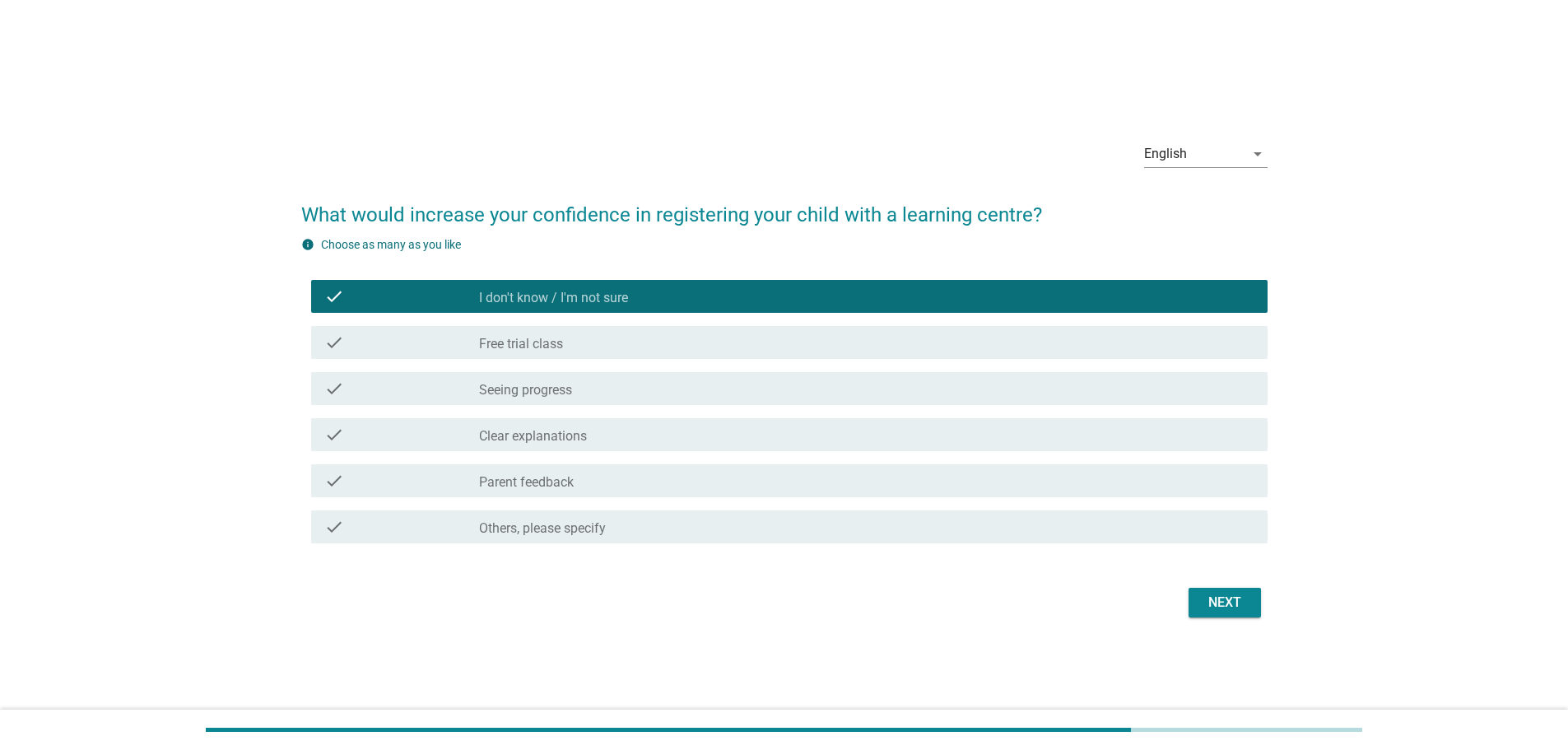
click at [1221, 607] on div "Next" at bounding box center [1224, 602] width 46 height 19
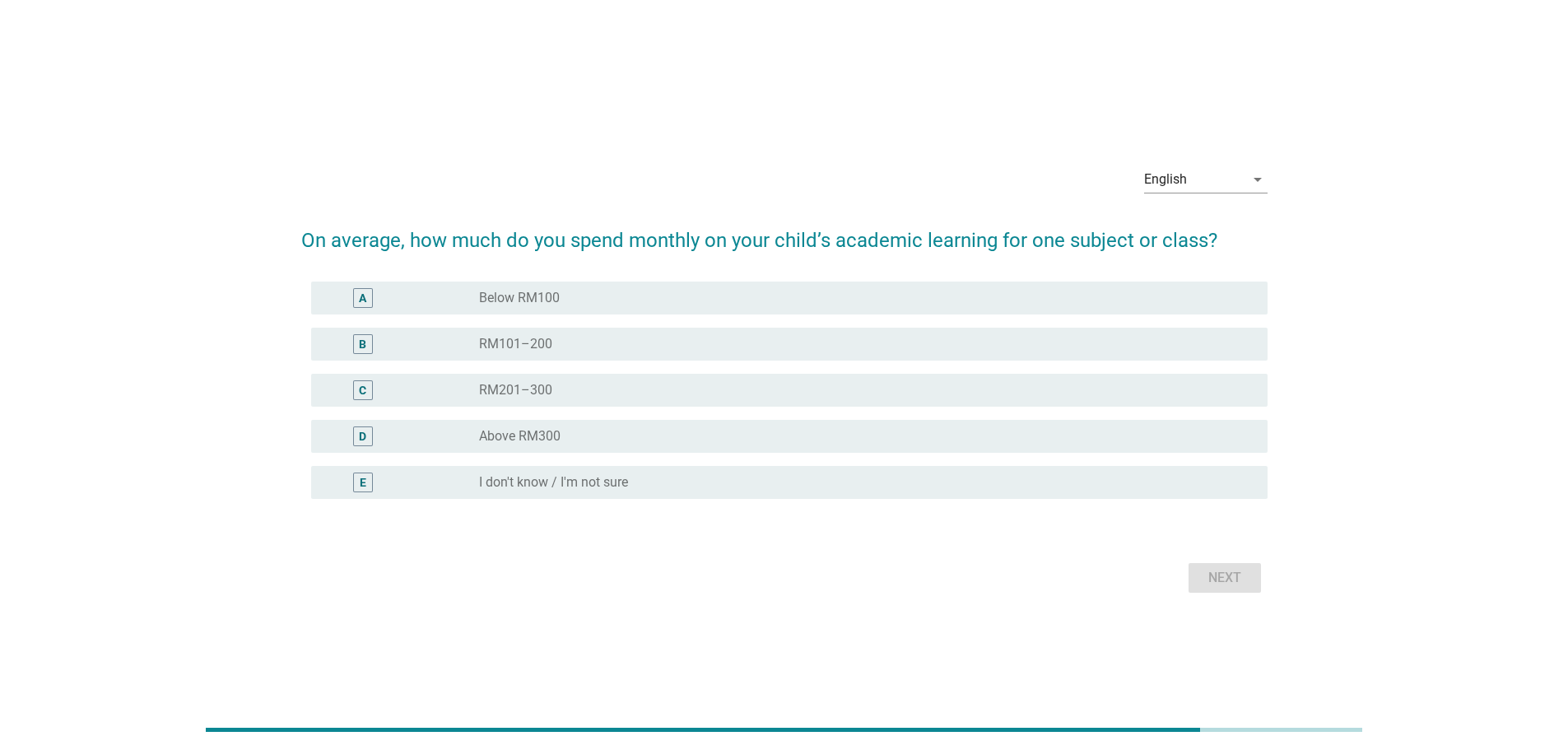
click at [750, 442] on div "radio_button_unchecked Above RM300" at bounding box center [859, 435] width 762 height 16
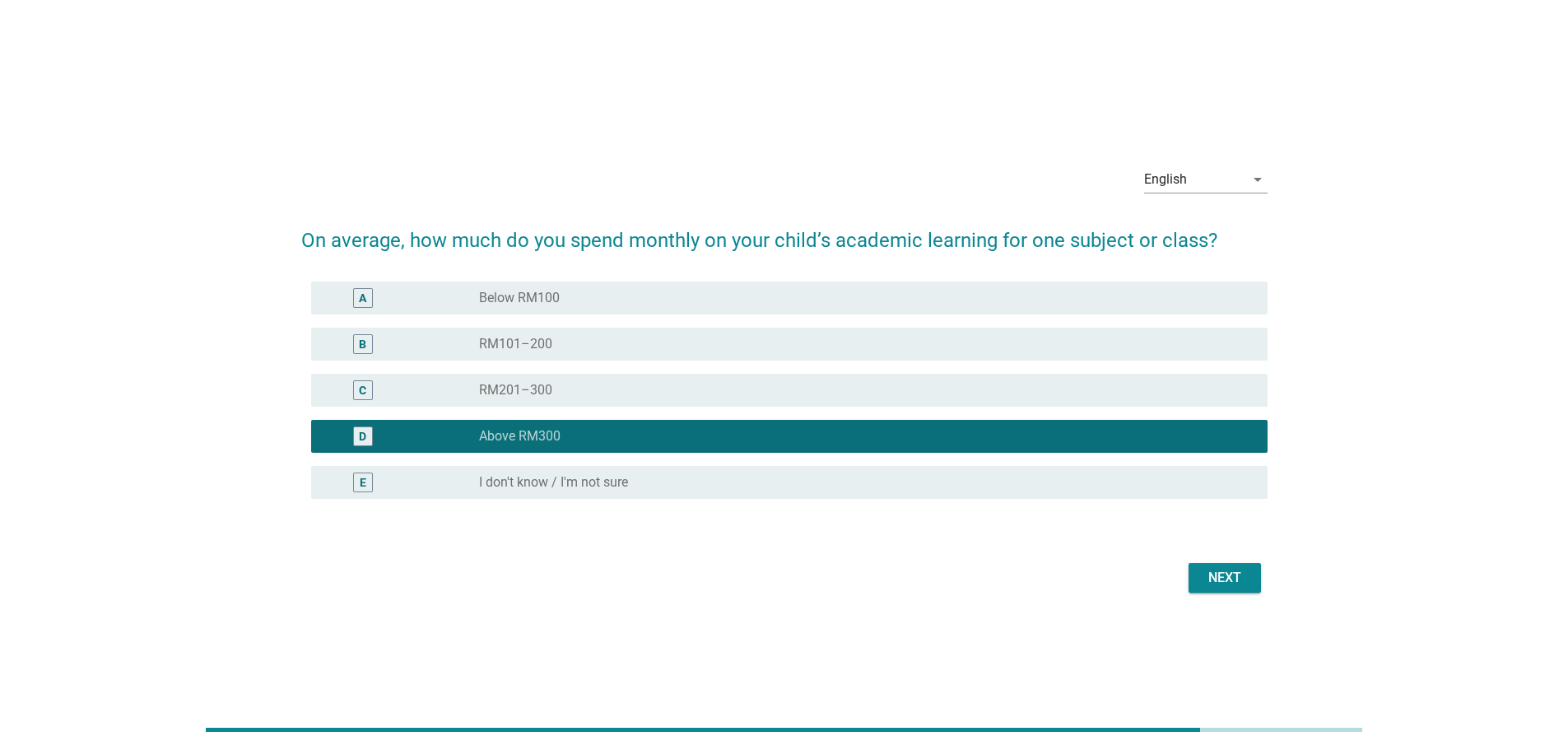
click at [1236, 578] on div "Next" at bounding box center [1224, 578] width 46 height 19
